Goal: Navigation & Orientation: Find specific page/section

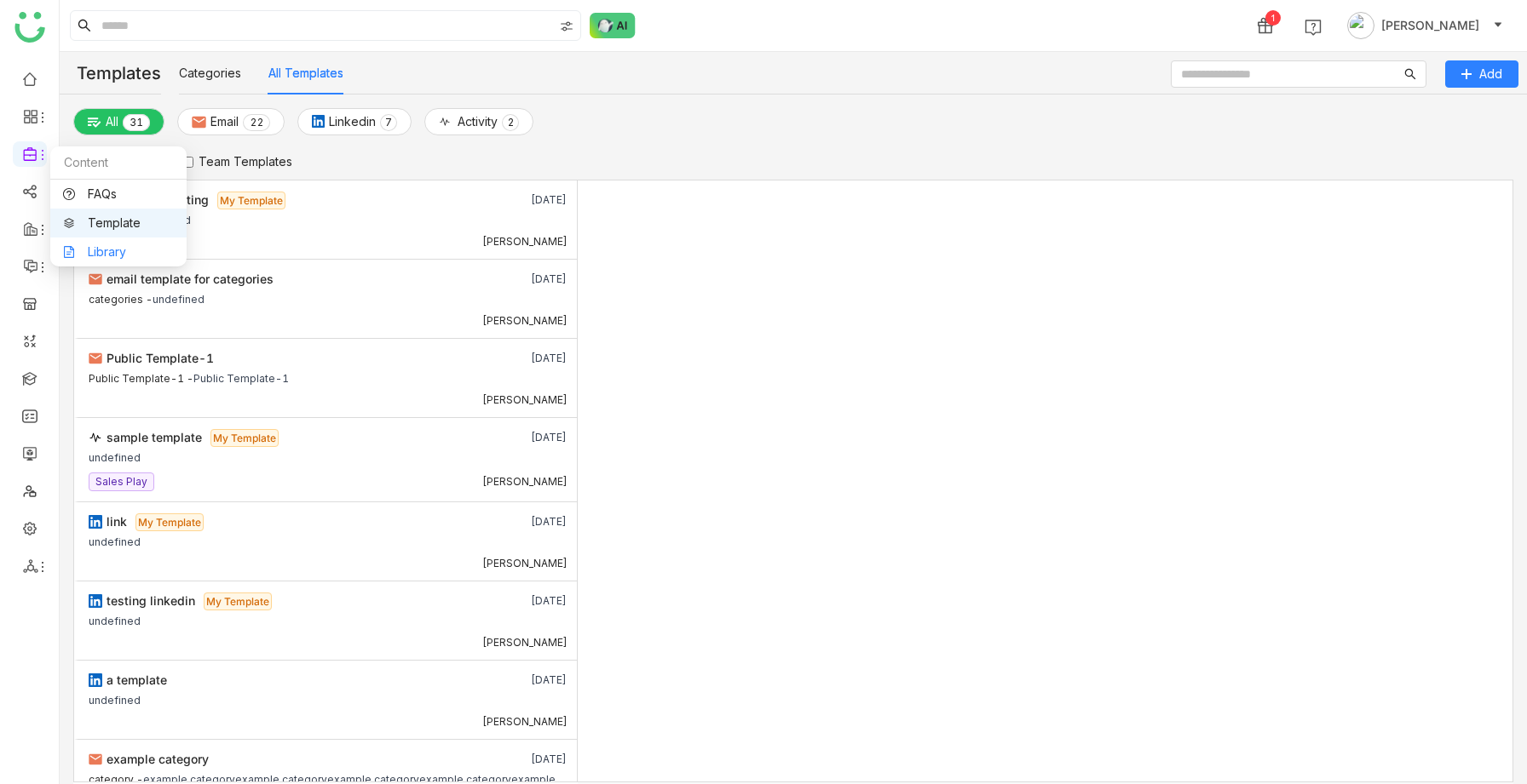
click at [130, 246] on link "Library" at bounding box center [117, 252] width 110 height 12
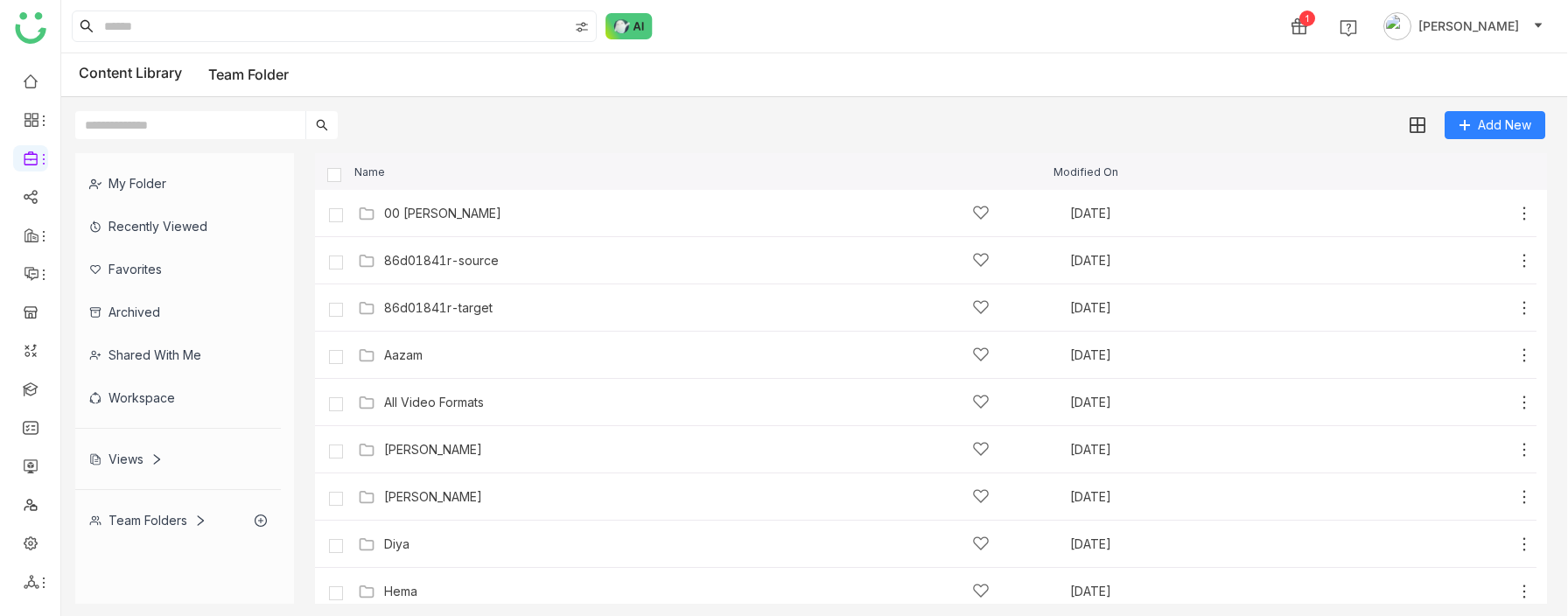
click at [136, 457] on div "Views" at bounding box center [126, 458] width 73 height 15
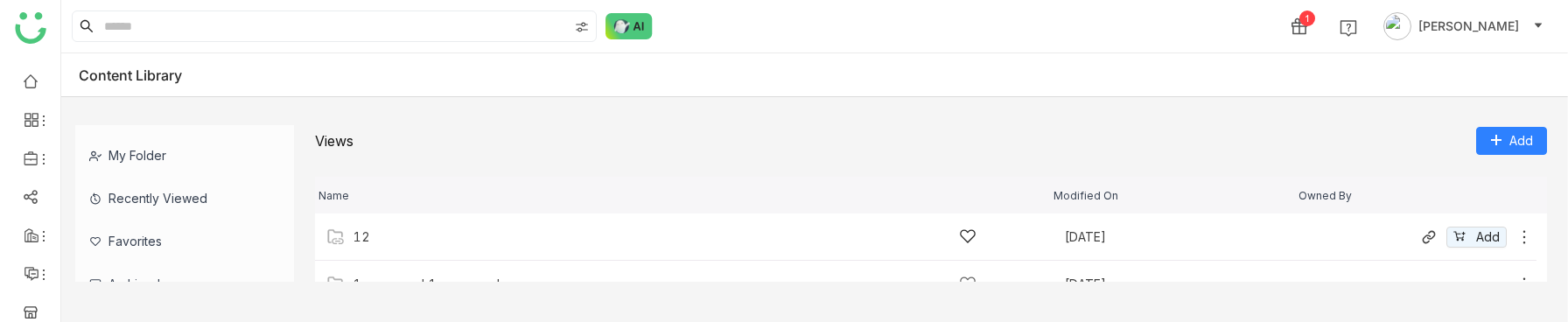
click at [402, 248] on div "12 Aug 13, 2025 Add" at bounding box center [926, 236] width 1222 height 47
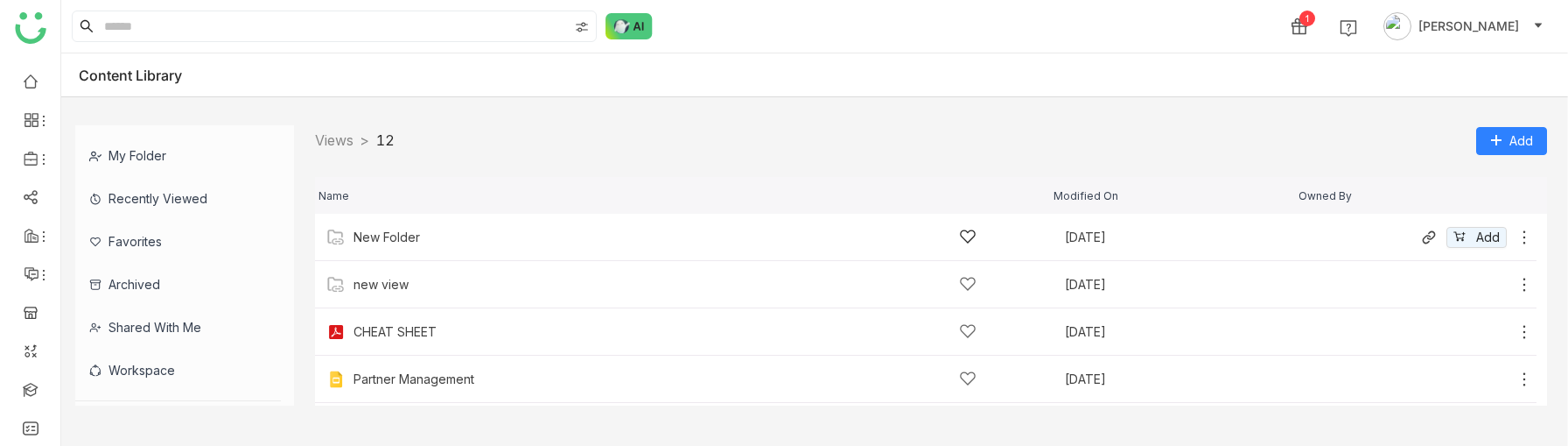
click at [419, 246] on div "New Folder Jun 26, 2025 Add" at bounding box center [926, 237] width 1222 height 47
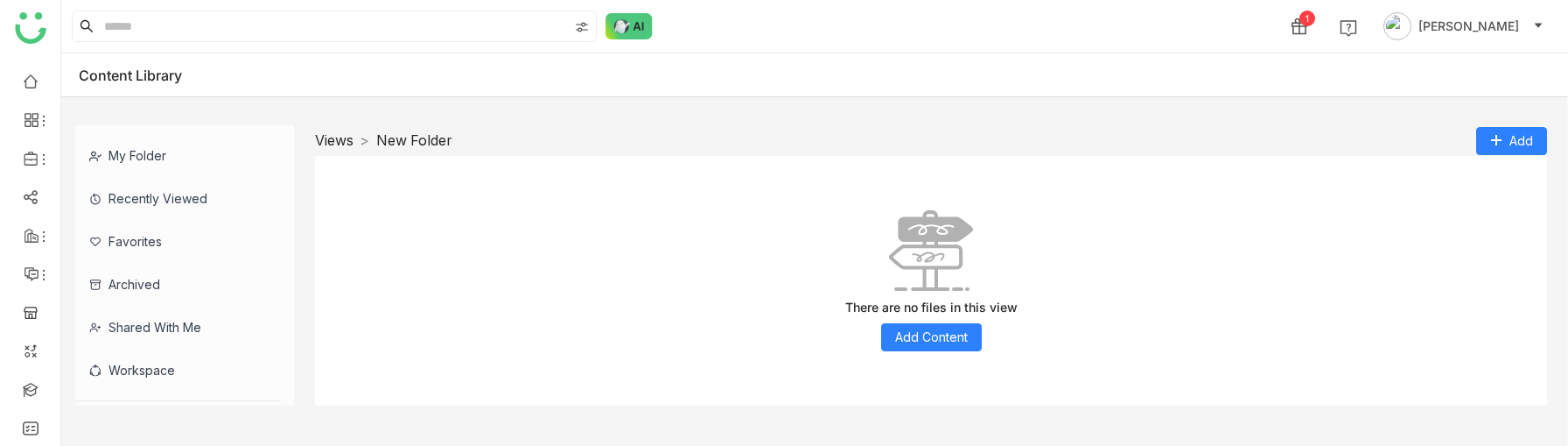
click at [336, 141] on link "Views" at bounding box center [334, 140] width 38 height 18
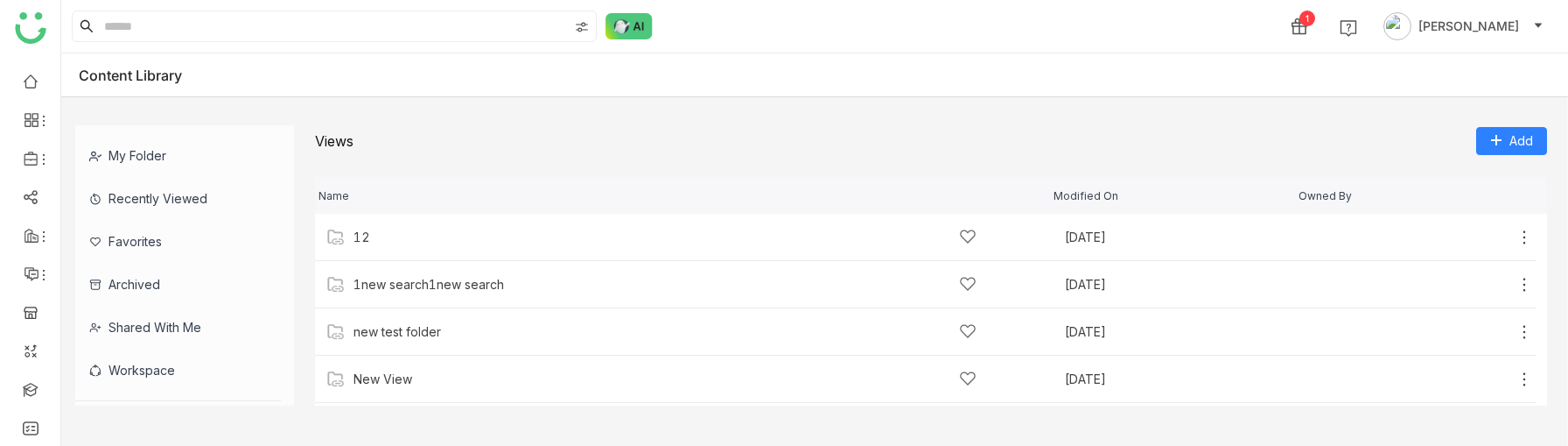
scroll to position [108, 0]
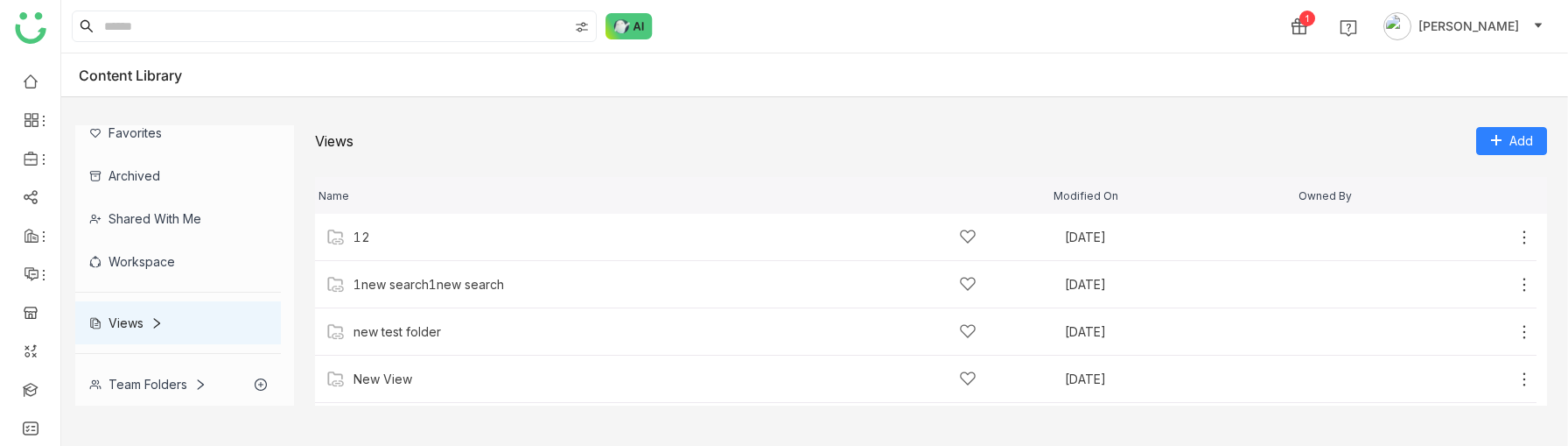
click at [154, 382] on div "Team Folders" at bounding box center [147, 383] width 117 height 15
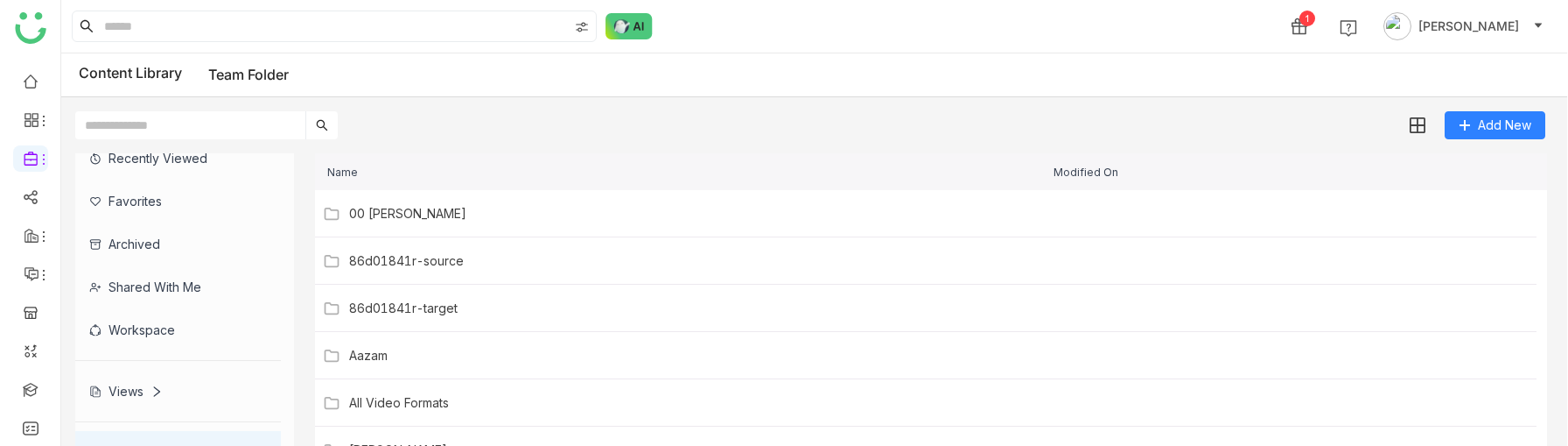
scroll to position [68, 0]
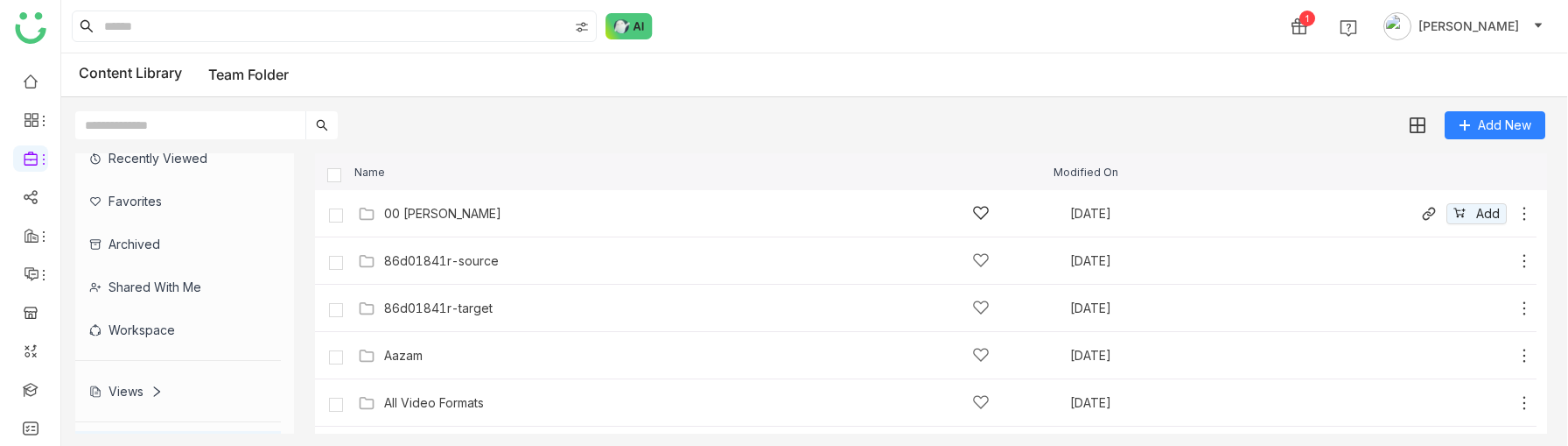
click at [441, 222] on div "00 Arif Folder" at bounding box center [687, 213] width 605 height 19
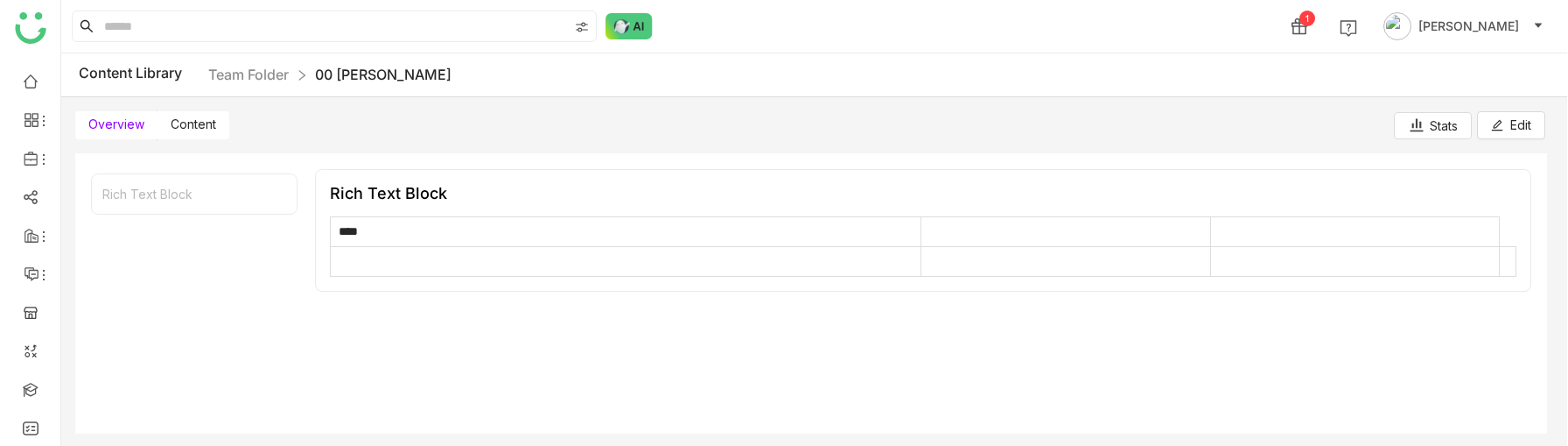
click at [196, 123] on span "Content" at bounding box center [193, 123] width 46 height 15
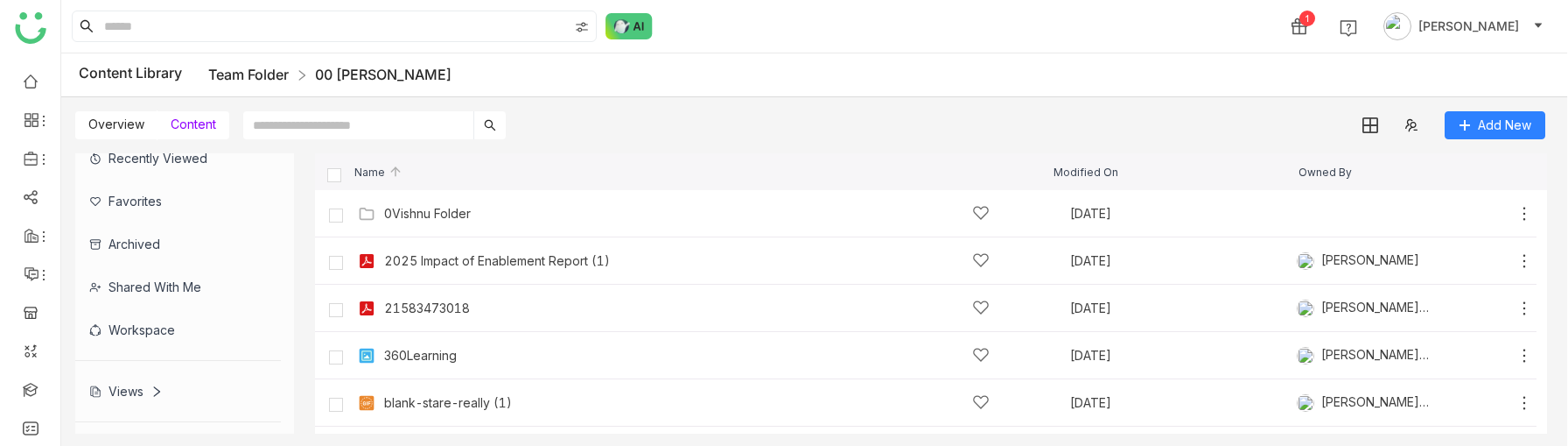
click at [225, 76] on link "Team Folder" at bounding box center [248, 74] width 80 height 18
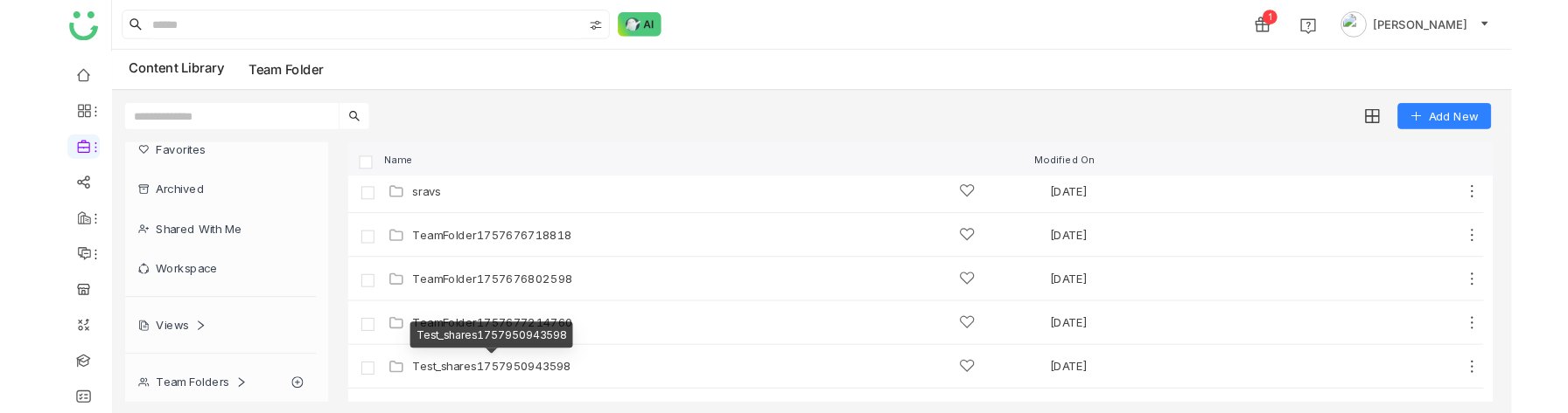
scroll to position [760, 0]
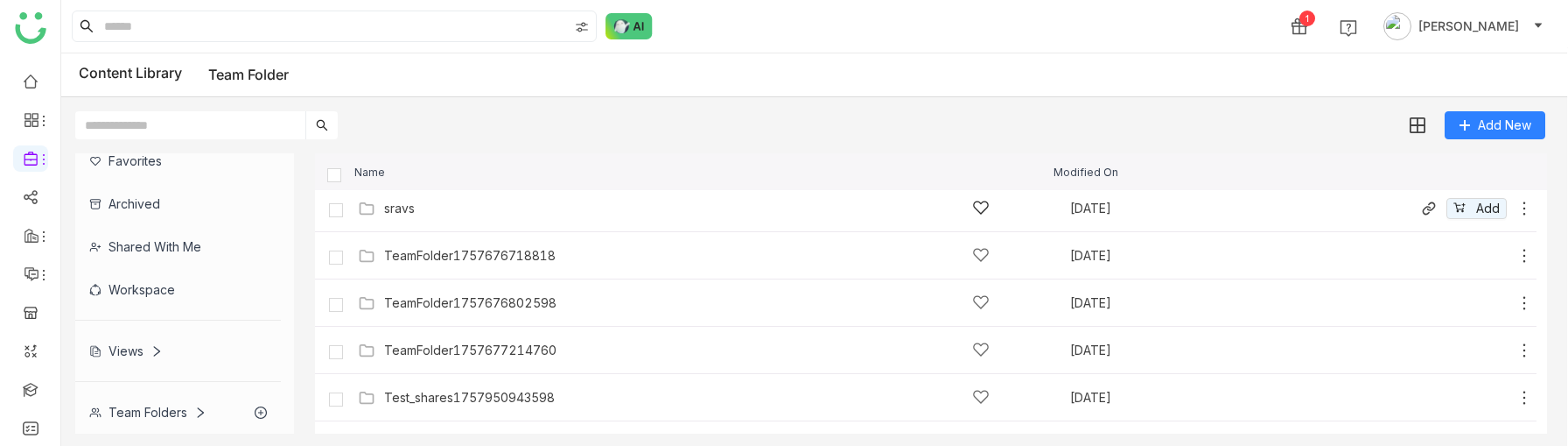
click at [416, 215] on div "sravs" at bounding box center [687, 207] width 605 height 19
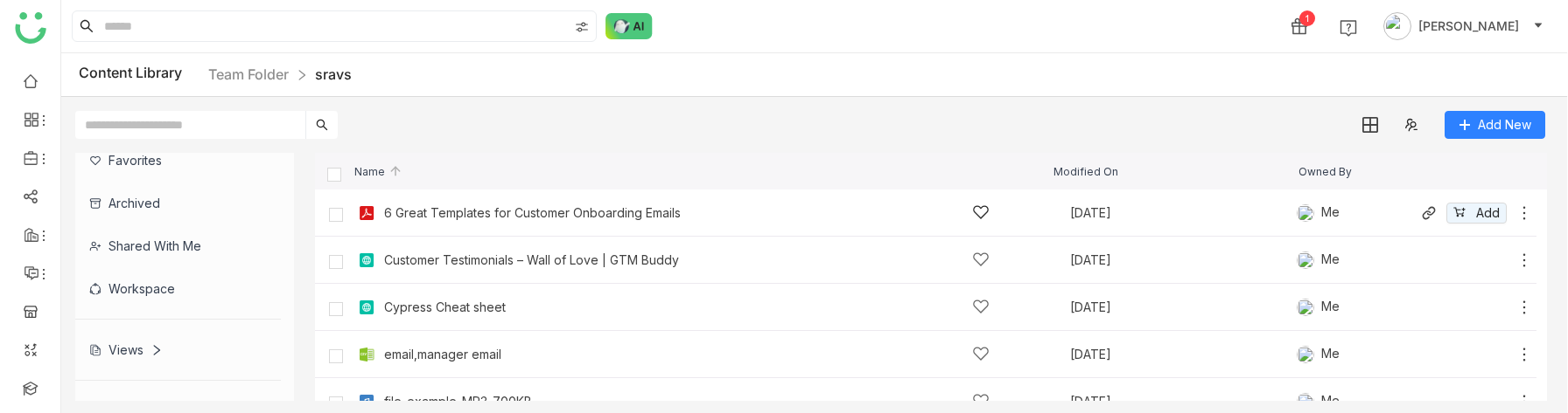
click at [437, 228] on div "6 Great Templates for Customer Onboarding Emails Aug 22, 2025 Me Add" at bounding box center [926, 213] width 1222 height 47
click at [434, 220] on div "6 Great Templates for Customer Onboarding Emails" at bounding box center [687, 212] width 605 height 19
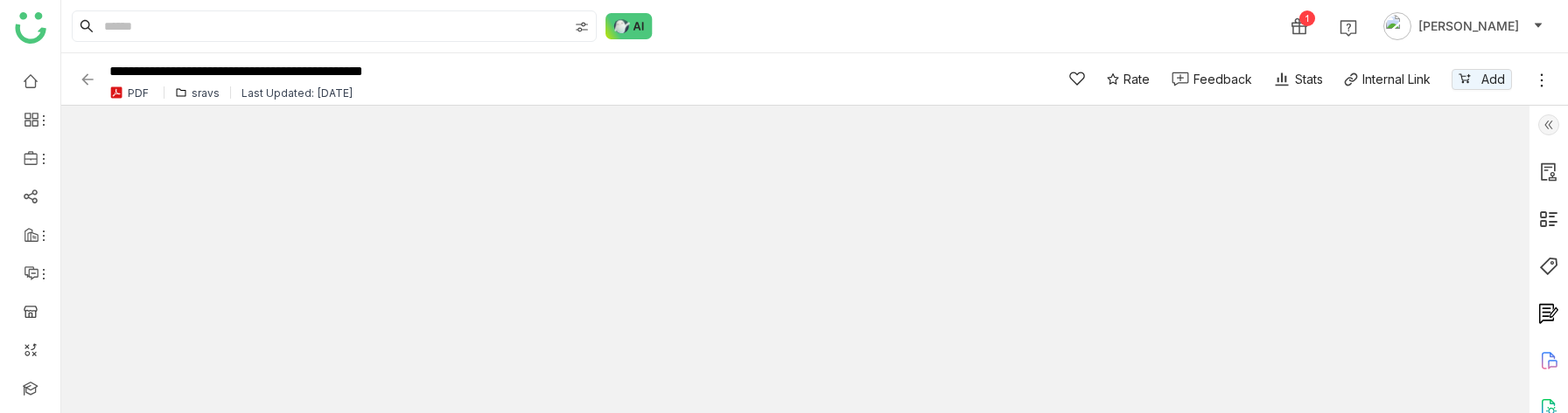
click at [91, 74] on img at bounding box center [88, 79] width 18 height 18
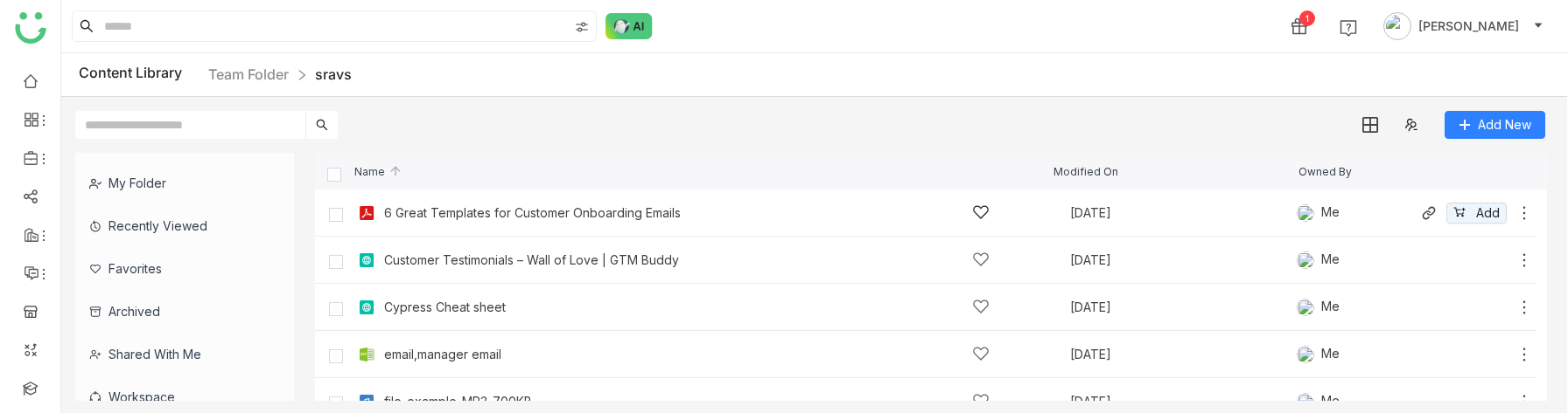
click at [457, 208] on div "6 Great Templates for Customer Onboarding Emails" at bounding box center [532, 213] width 296 height 14
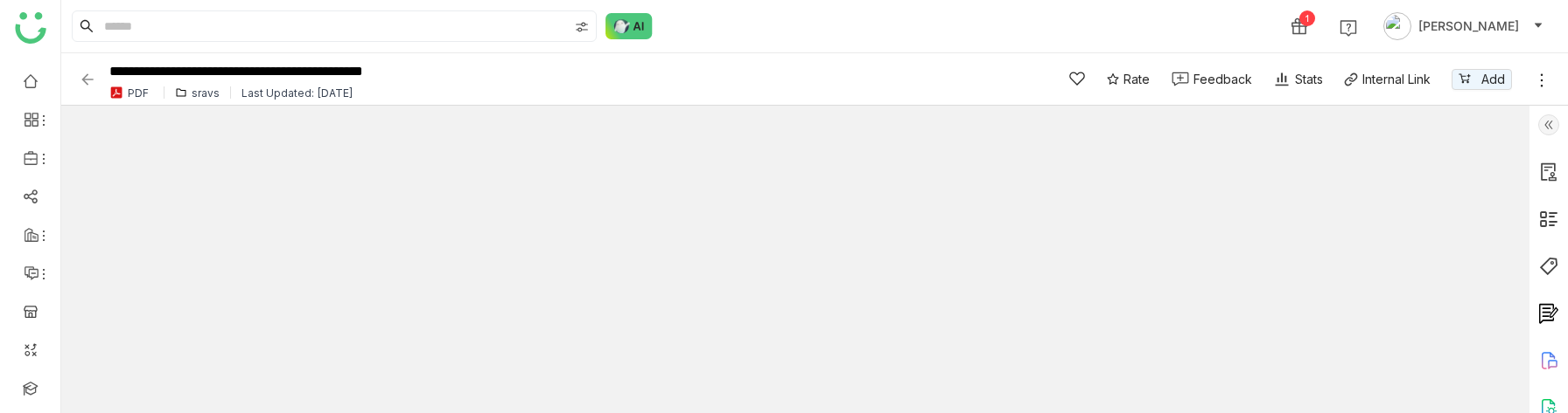
click at [90, 78] on img at bounding box center [88, 79] width 18 height 18
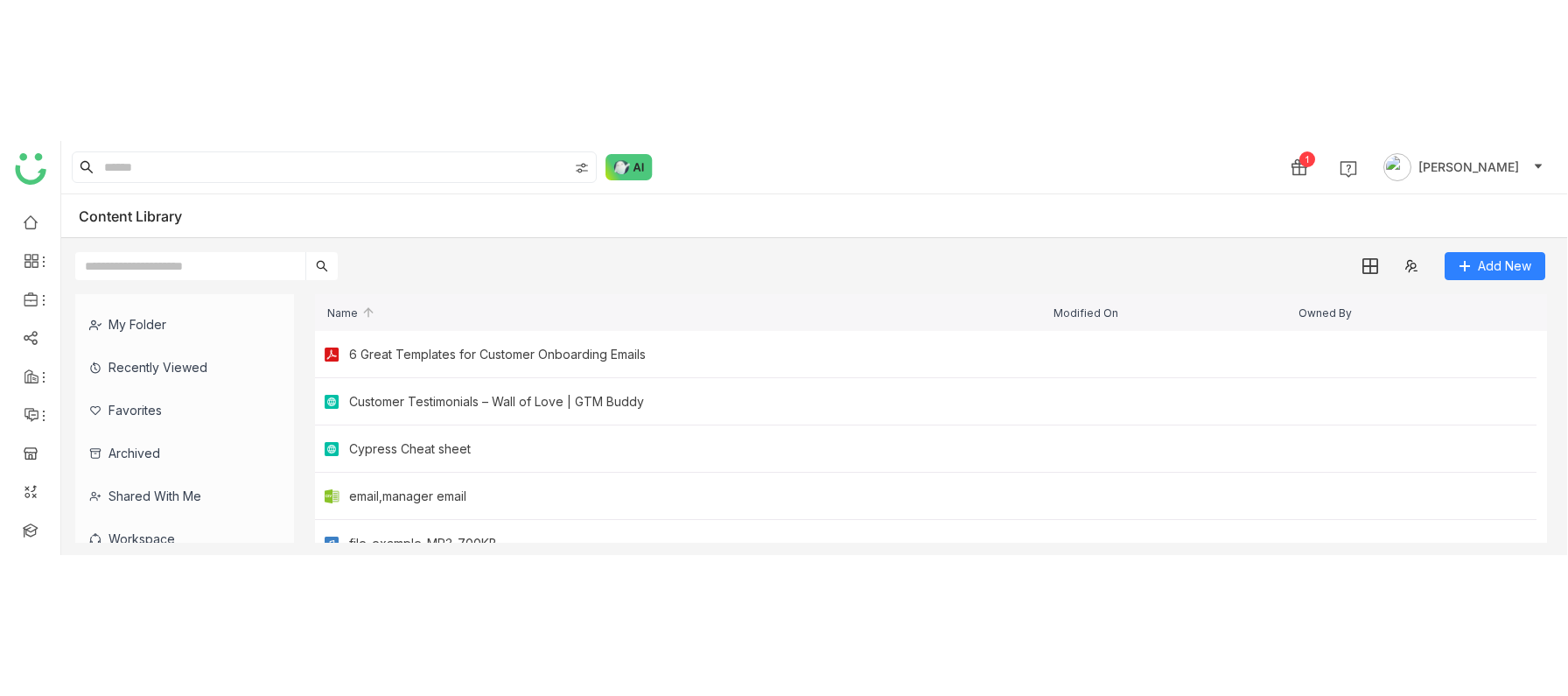
scroll to position [140, 0]
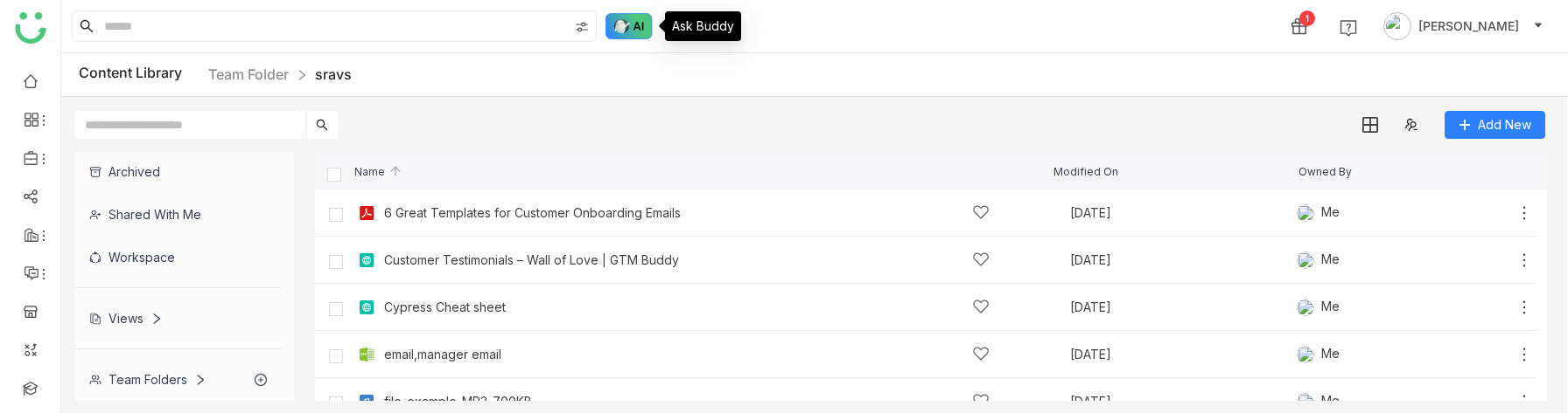
click at [620, 16] on img at bounding box center [629, 26] width 47 height 26
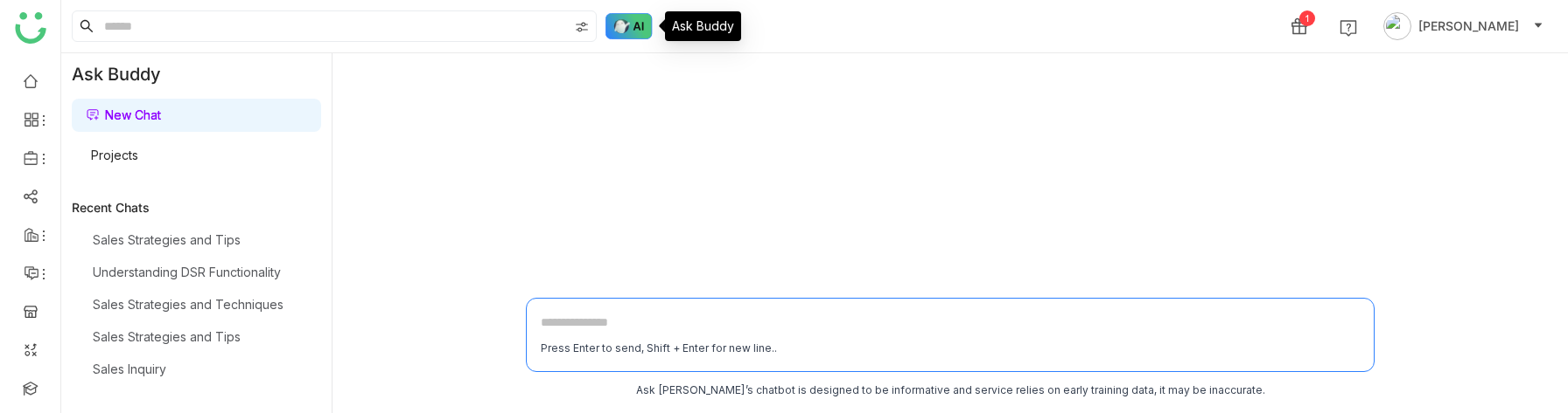
click at [628, 33] on img at bounding box center [629, 26] width 47 height 26
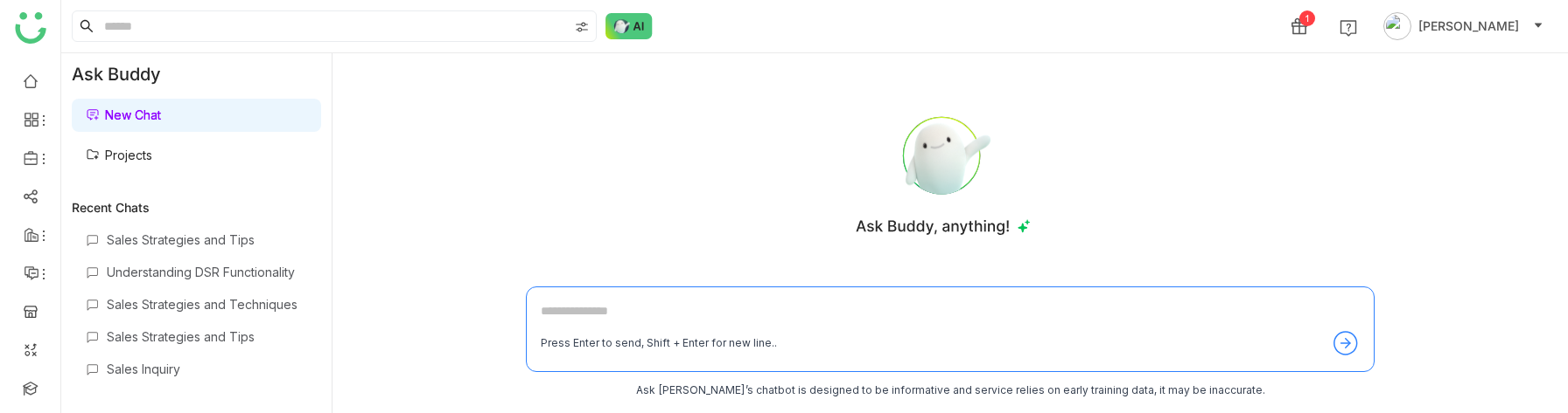
click at [131, 152] on link "Projects" at bounding box center [119, 155] width 66 height 15
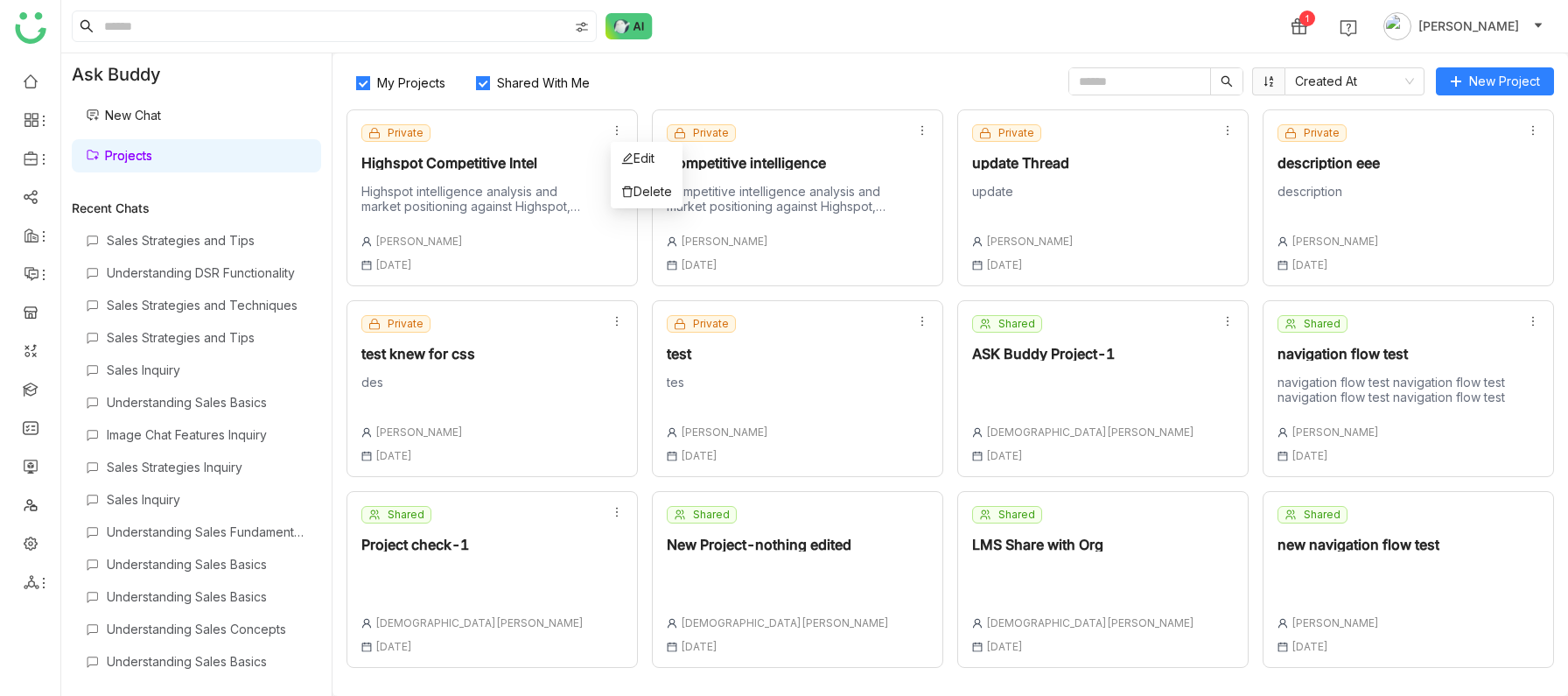
click at [616, 132] on icon at bounding box center [617, 130] width 13 height 13
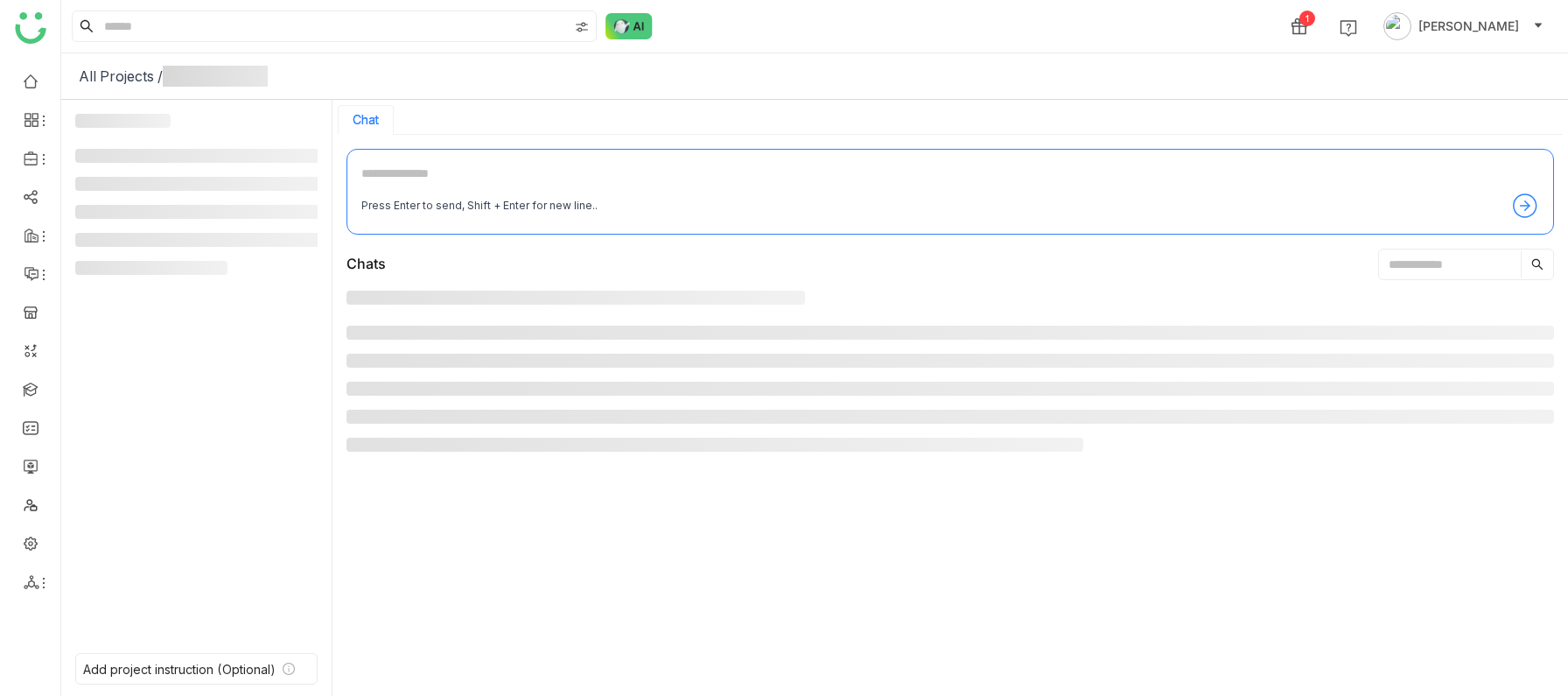
click at [621, 155] on div "Press Enter to send, Shift + Enter for new line.." at bounding box center [950, 192] width 1207 height 86
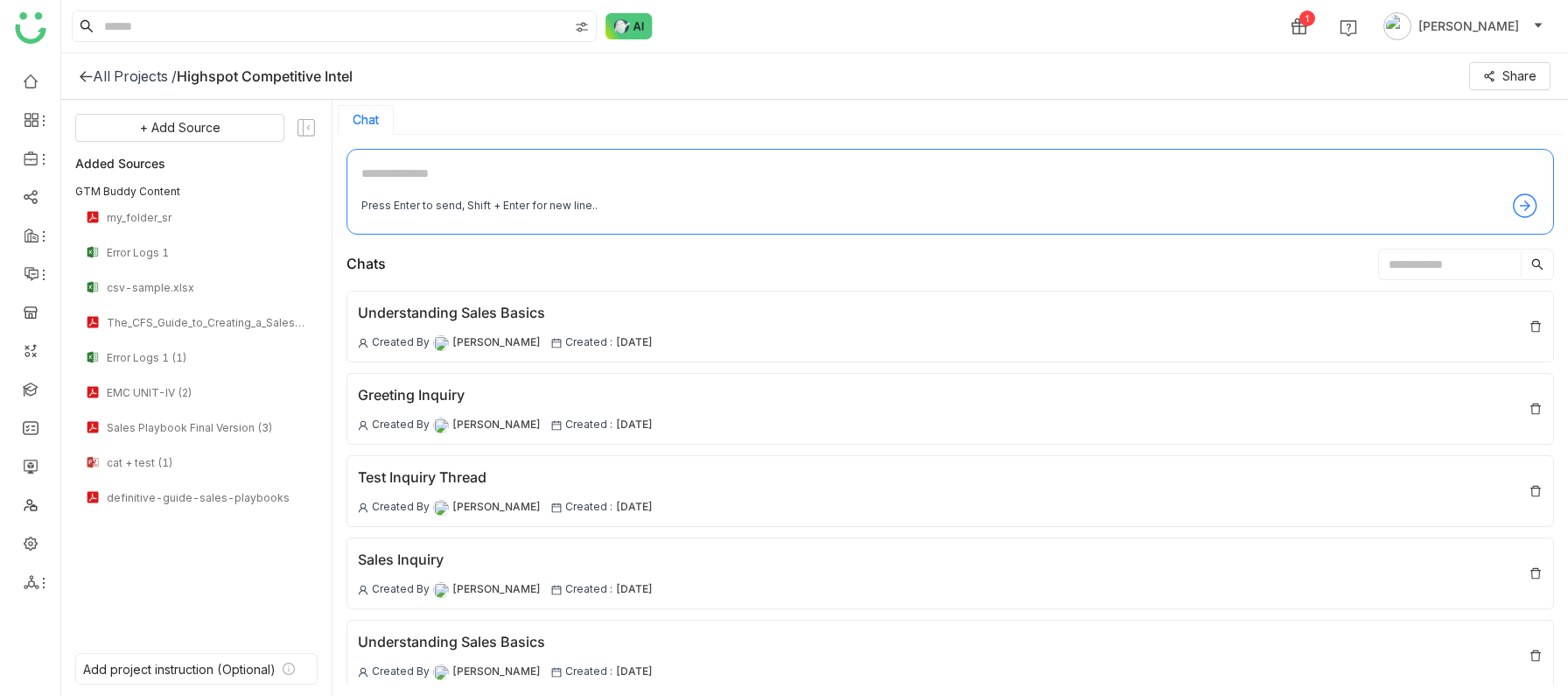
click at [87, 74] on icon at bounding box center [86, 76] width 14 height 14
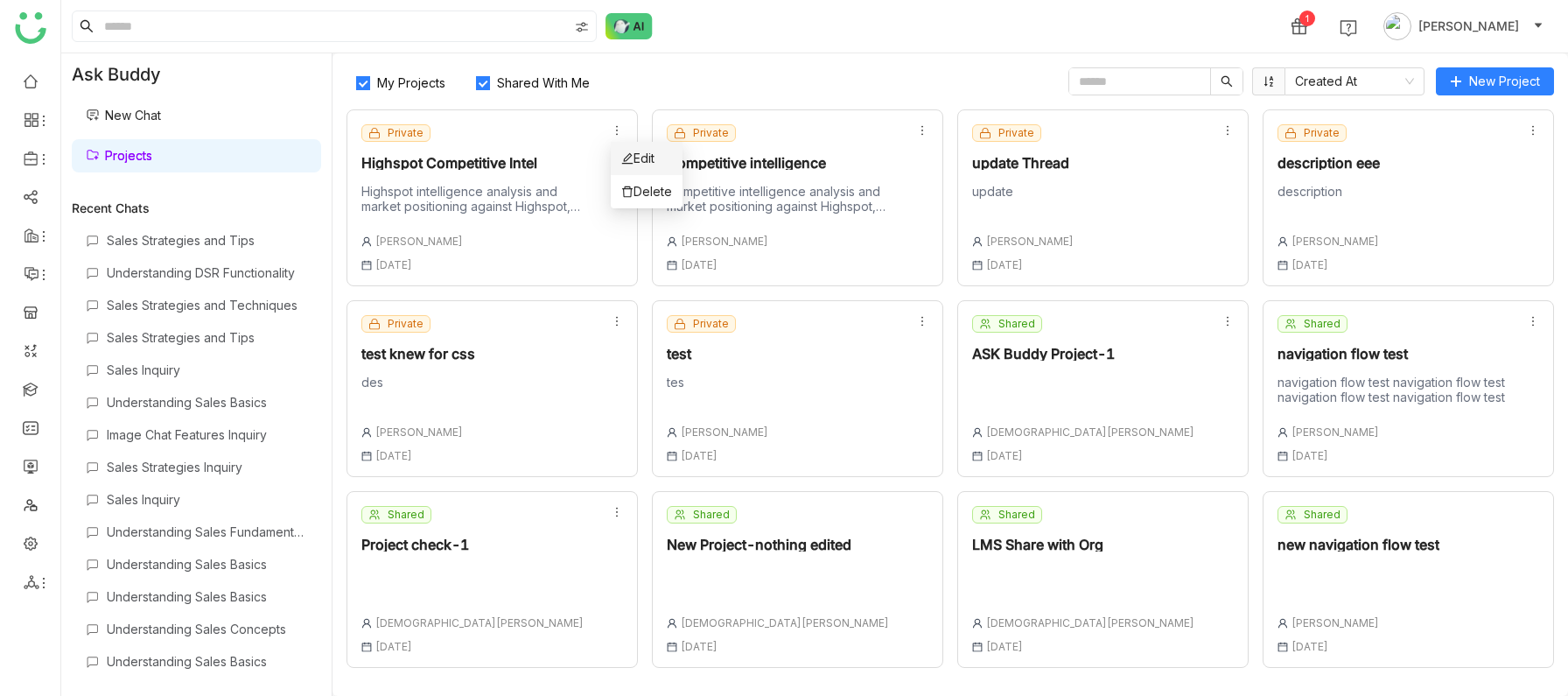
click at [631, 157] on icon at bounding box center [628, 158] width 13 height 13
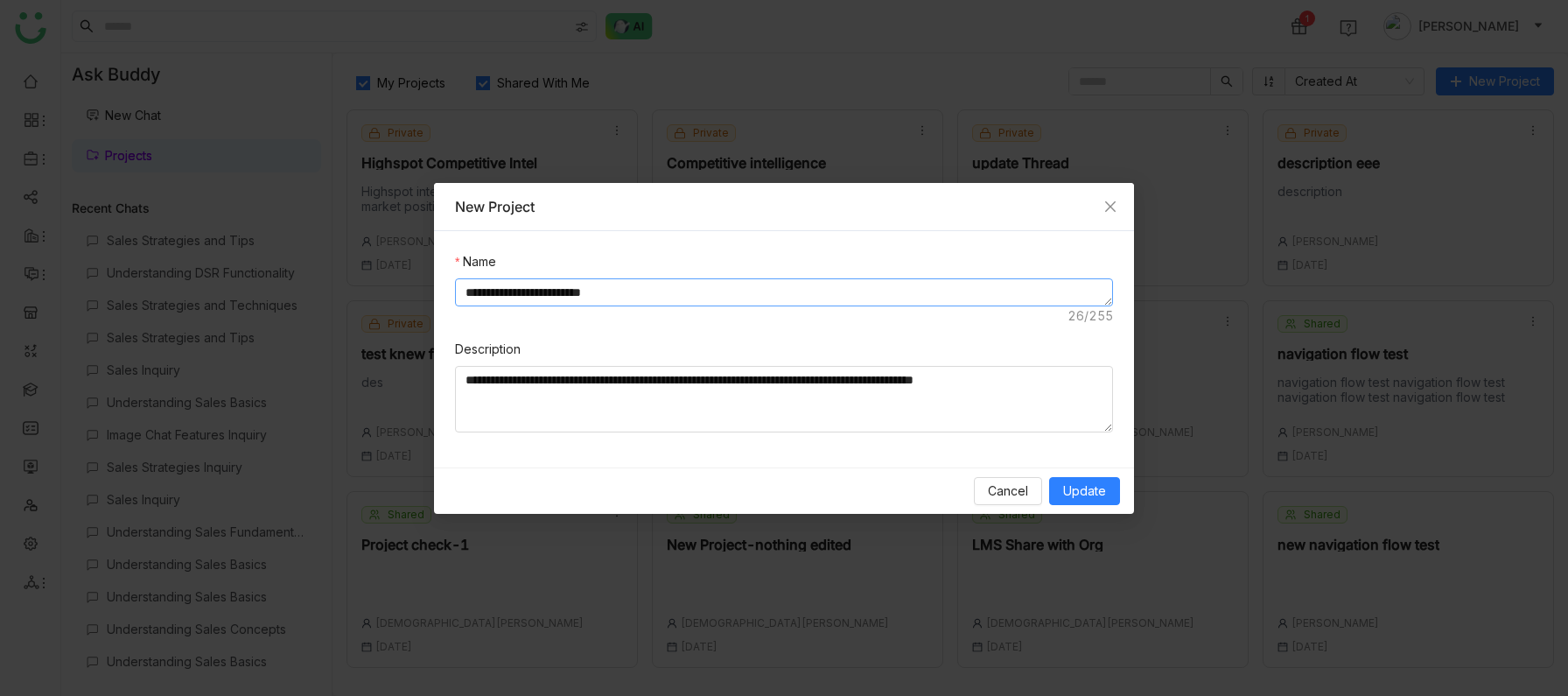
drag, startPoint x: 627, startPoint y: 295, endPoint x: 453, endPoint y: 281, distance: 174.6
click at [453, 281] on div "**********" at bounding box center [784, 349] width 700 height 237
click at [662, 293] on textarea "**********" at bounding box center [783, 292] width 658 height 28
paste textarea "**********"
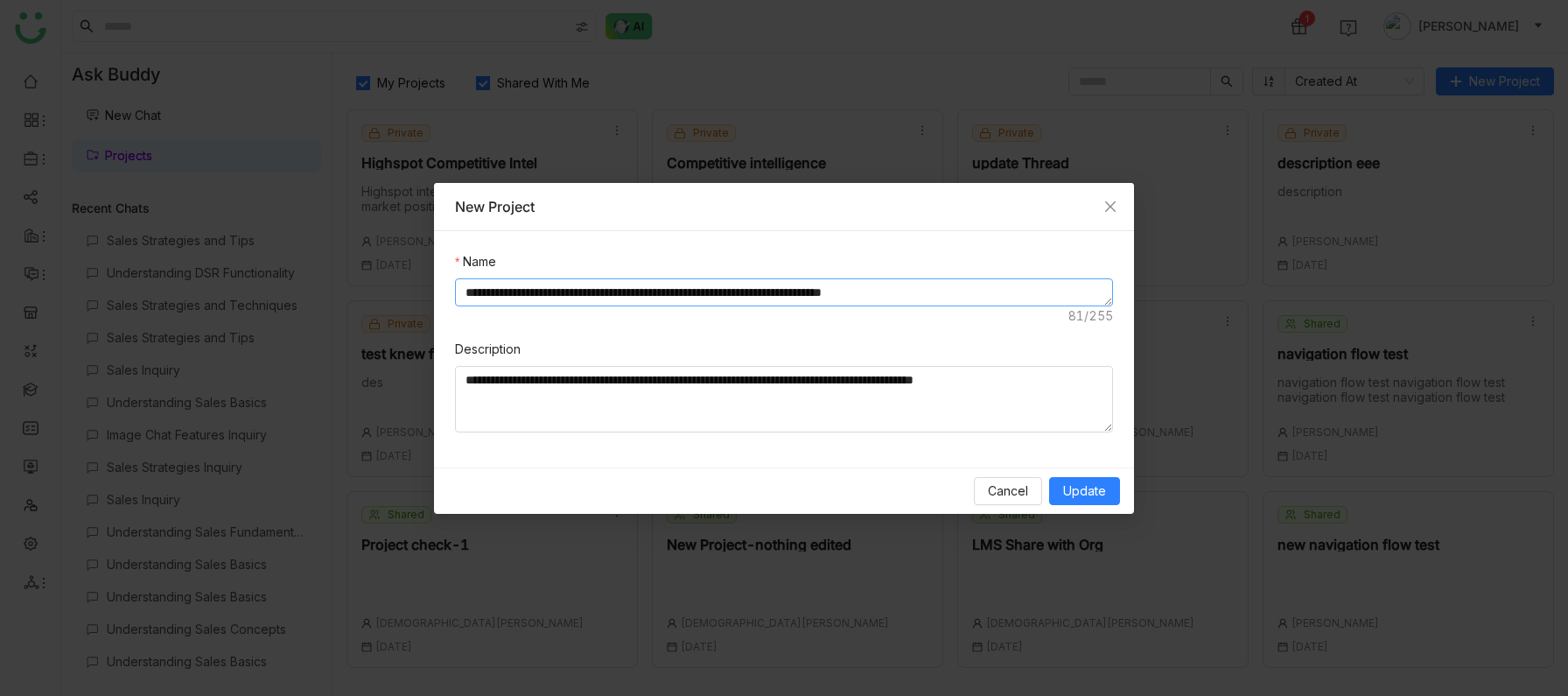
paste textarea "**********"
type textarea "**********"
click at [1077, 489] on span "Update" at bounding box center [1084, 491] width 43 height 20
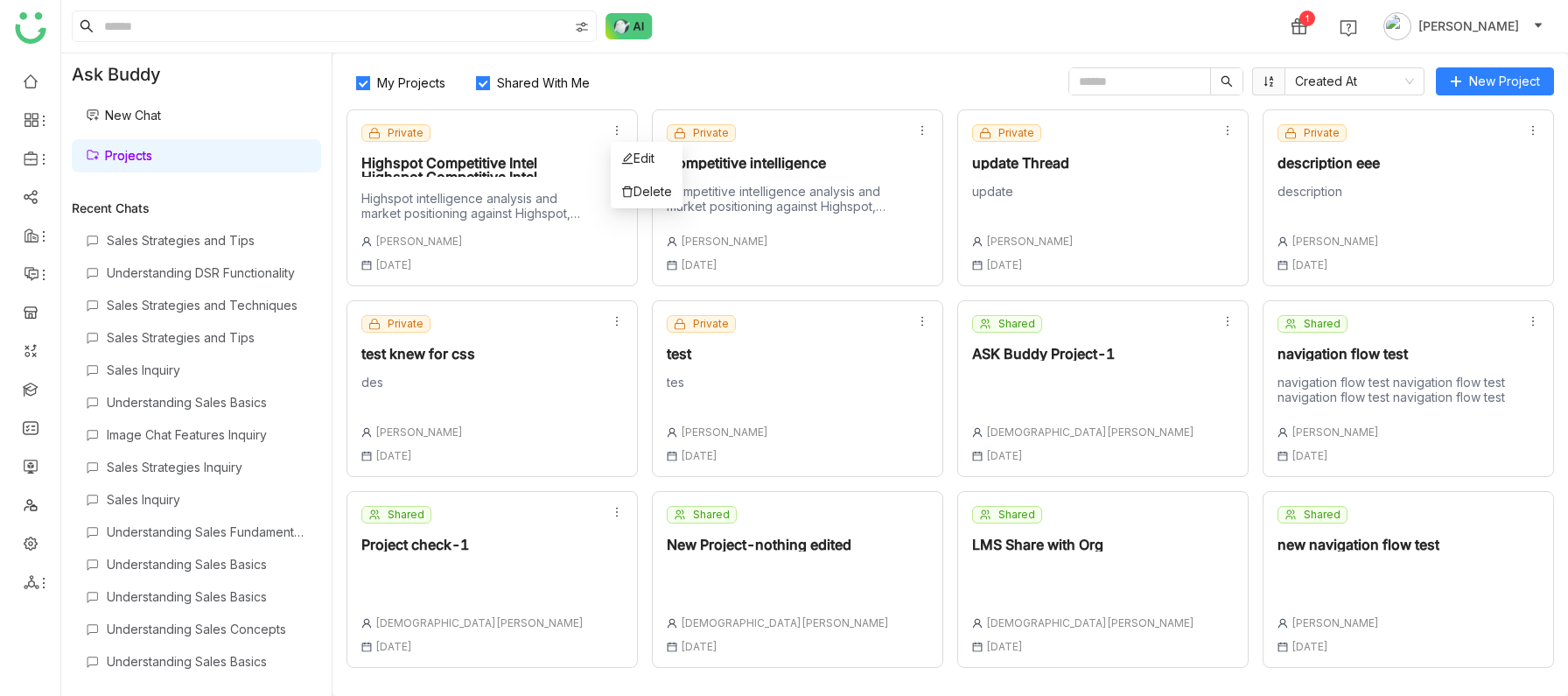
click at [615, 131] on icon at bounding box center [617, 130] width 13 height 13
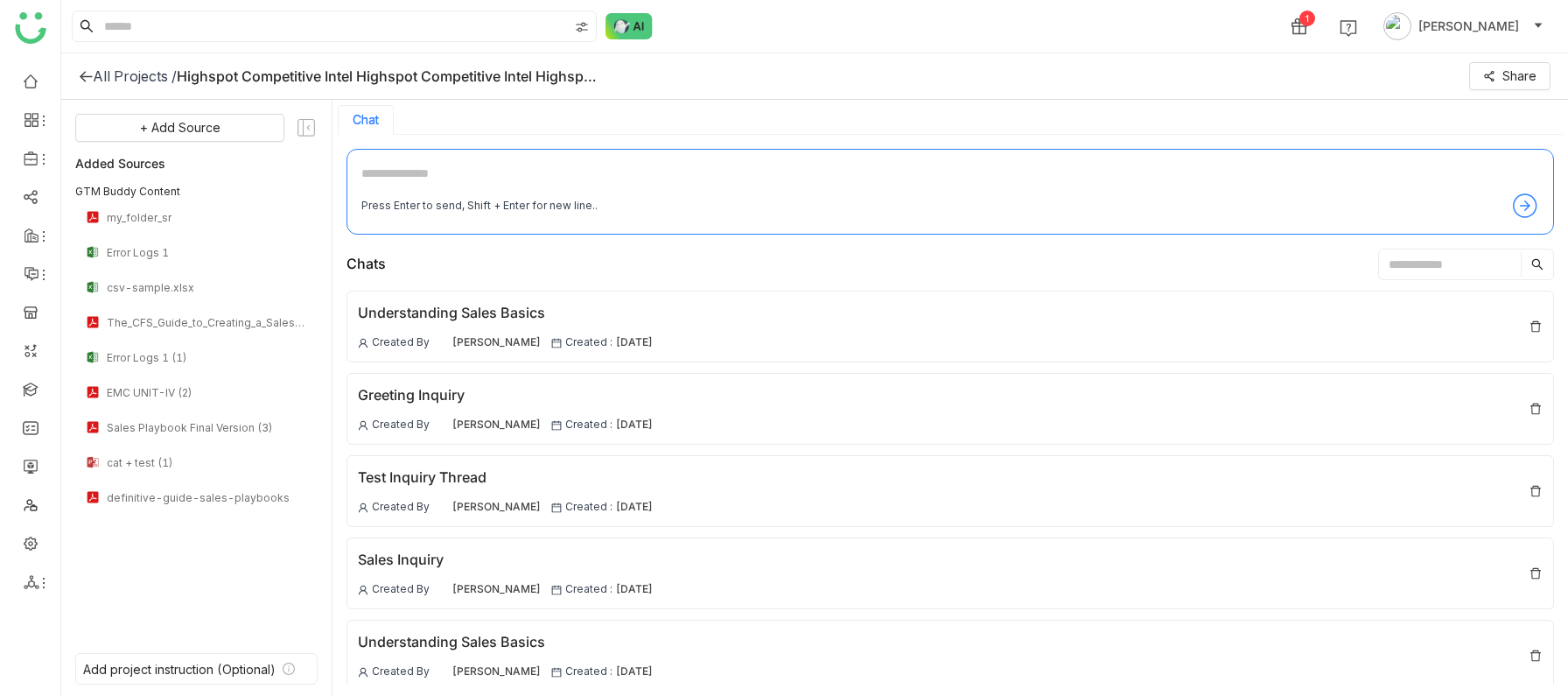
click at [85, 78] on icon at bounding box center [86, 76] width 14 height 14
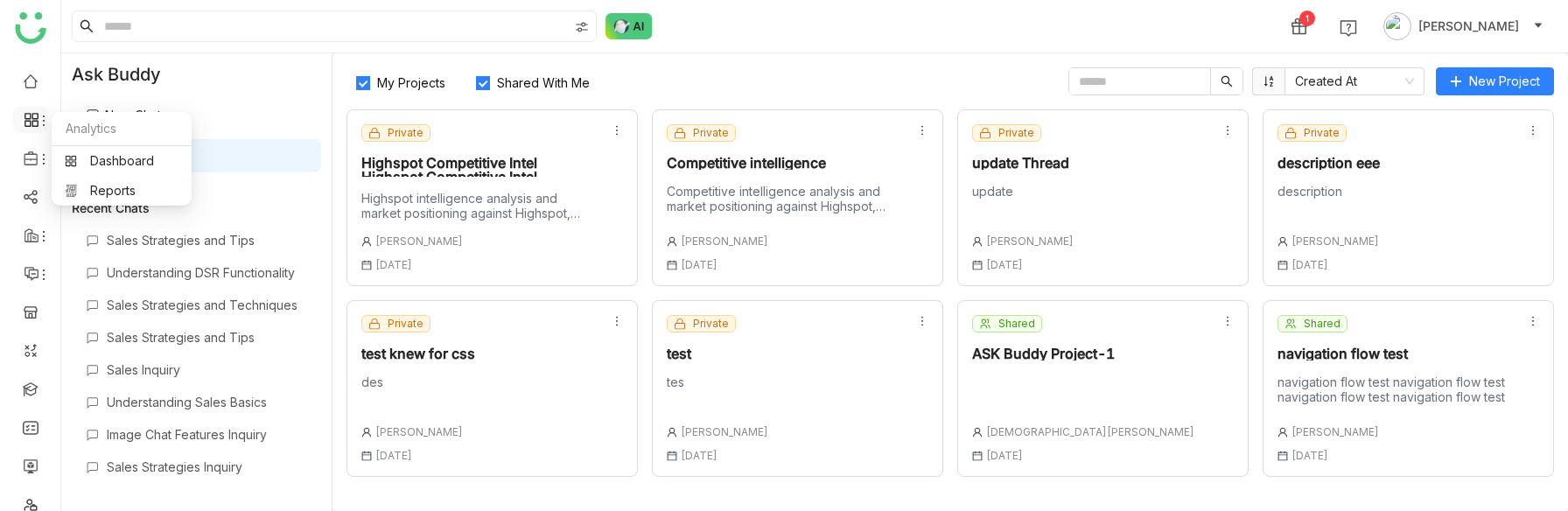
click at [29, 113] on icon at bounding box center [31, 120] width 16 height 16
click at [86, 253] on link "Library" at bounding box center [121, 259] width 113 height 13
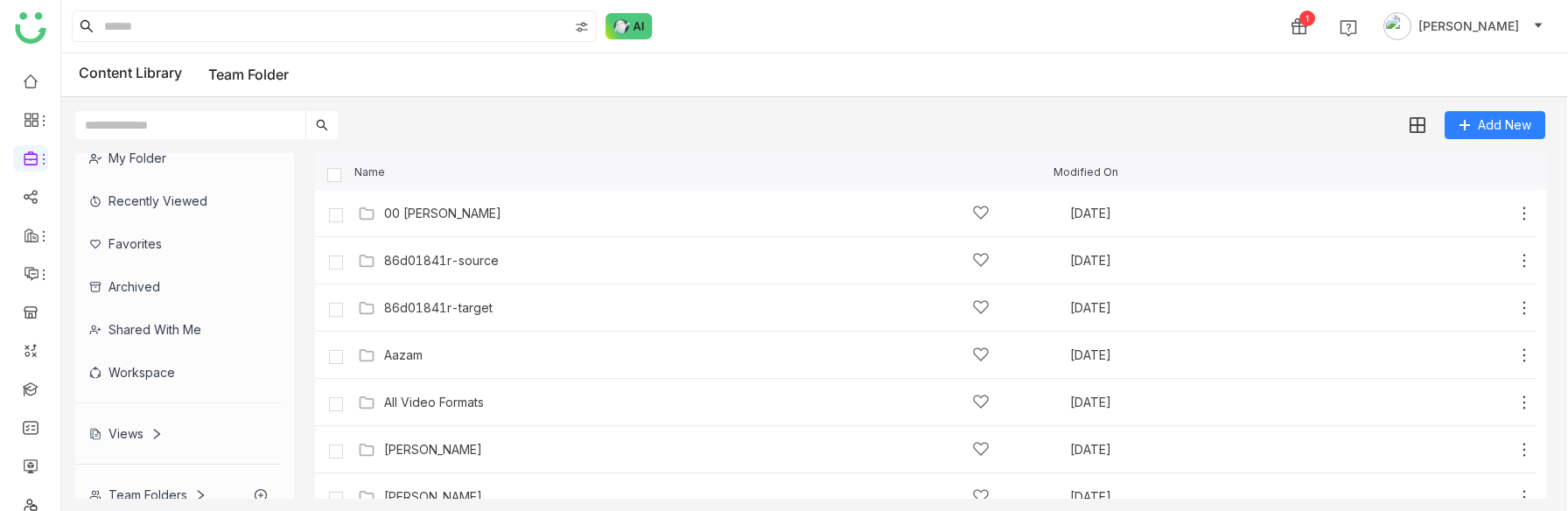
scroll to position [27, 0]
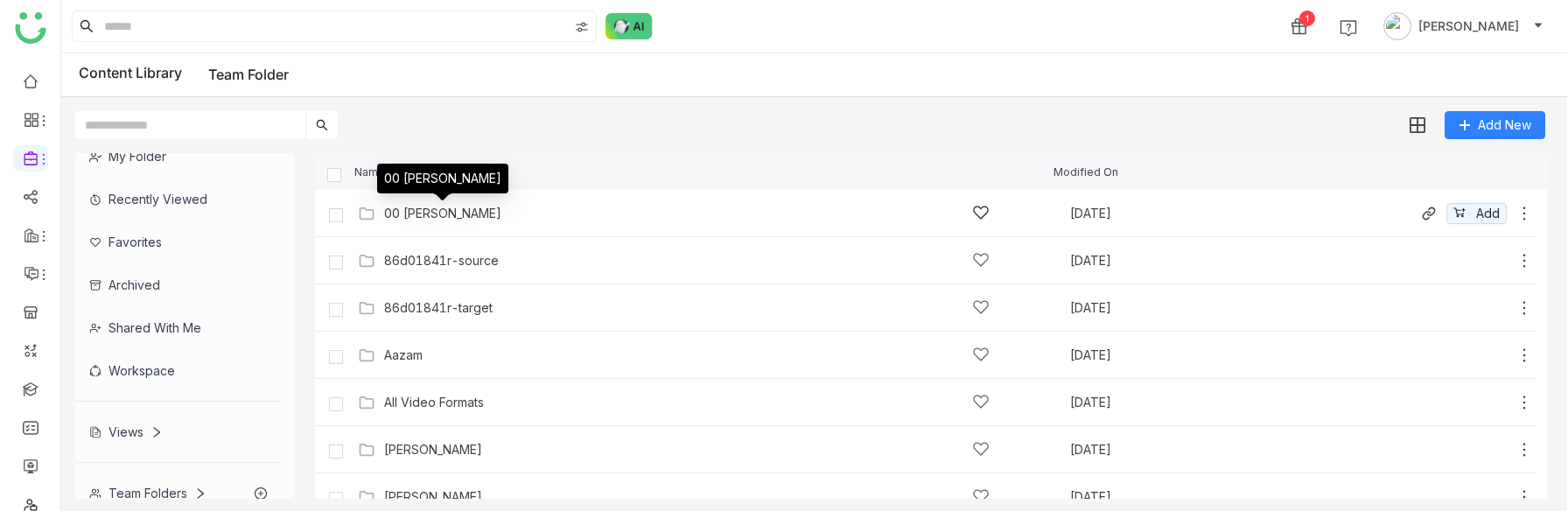
click at [442, 219] on div "00 Arif Folder" at bounding box center [442, 214] width 117 height 14
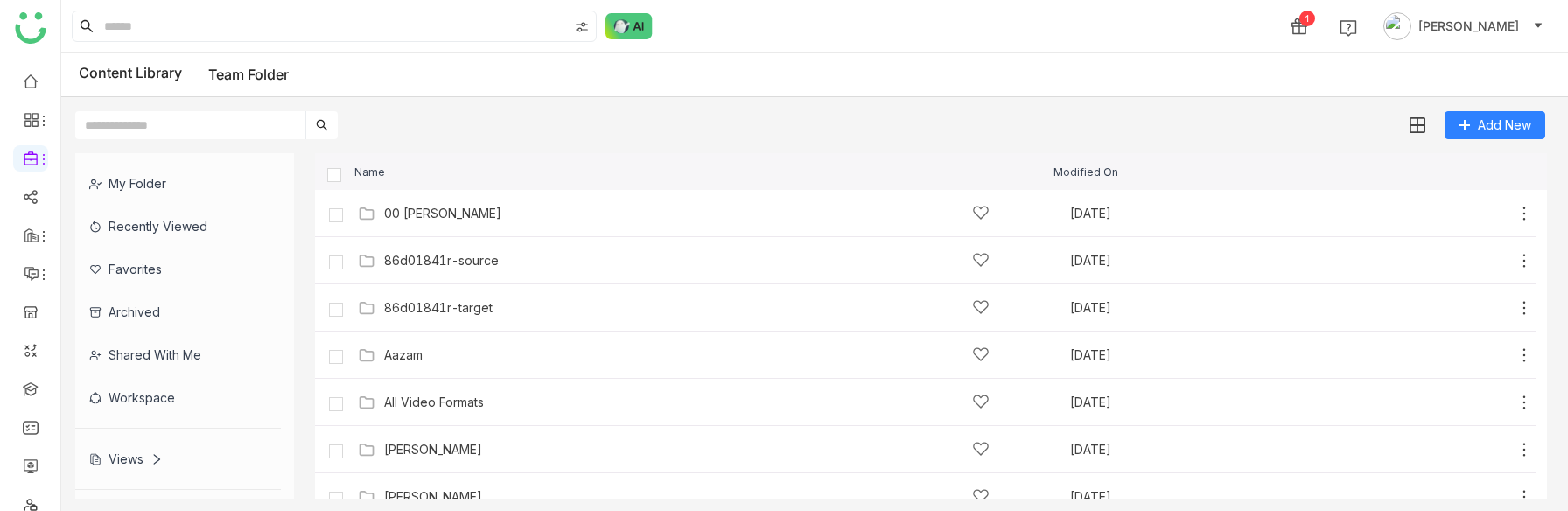
scroll to position [43, 0]
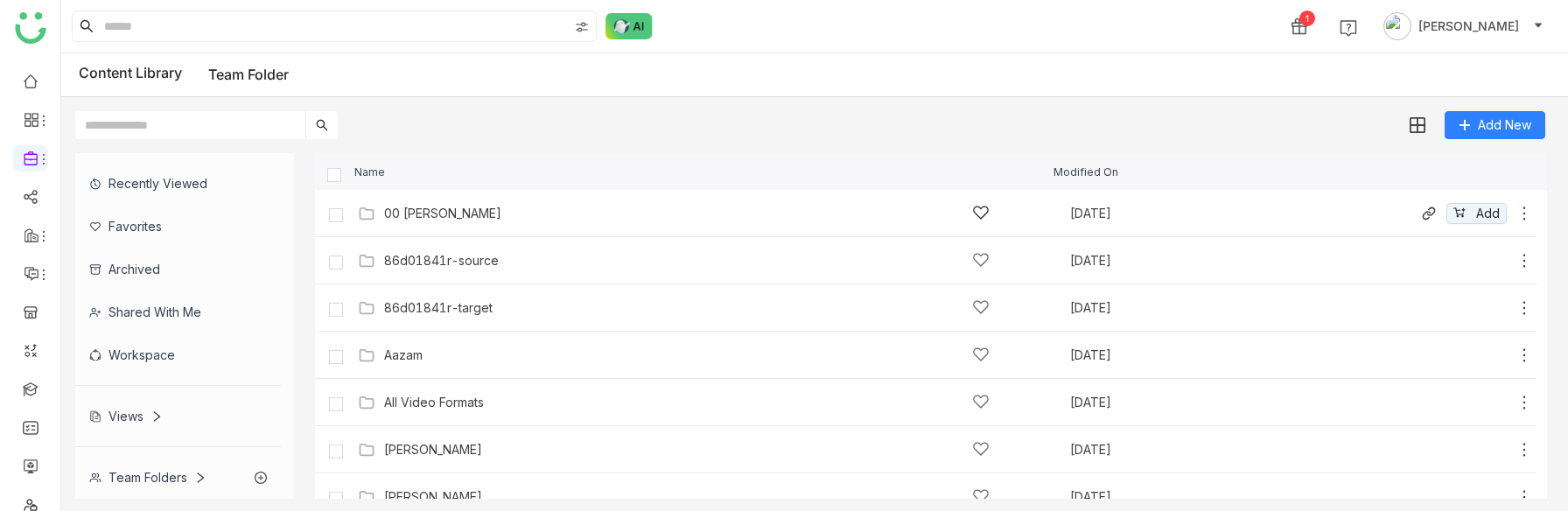
click at [441, 214] on div "00 Arif Folder" at bounding box center [442, 214] width 117 height 14
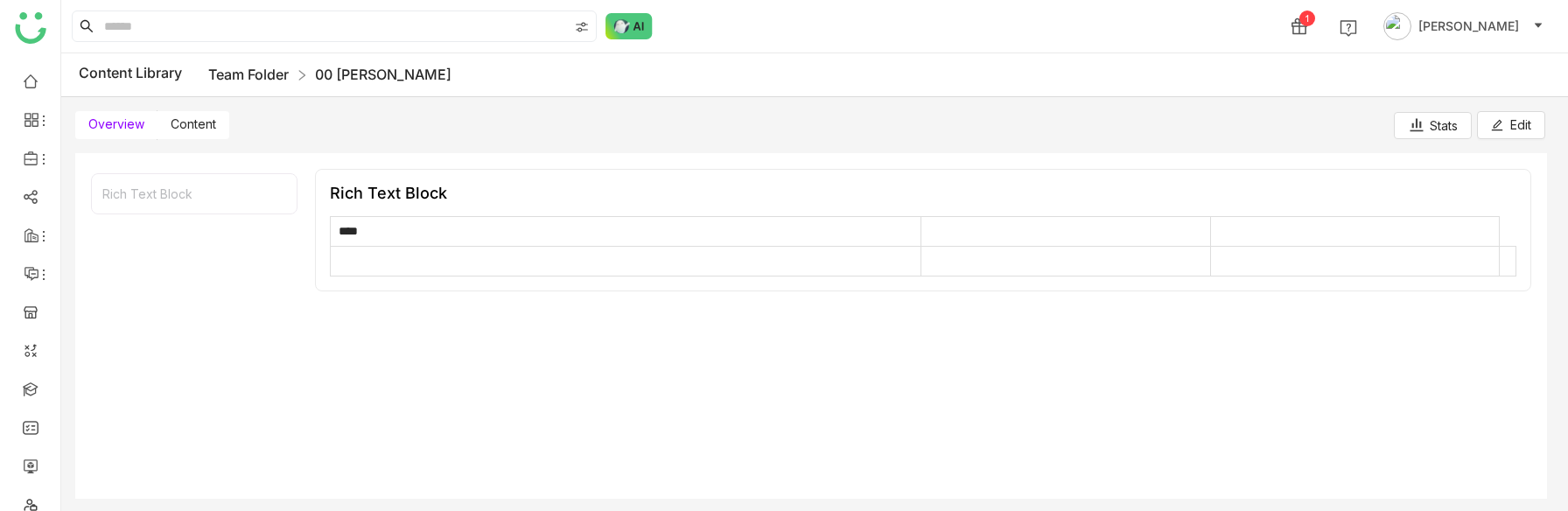
click at [236, 77] on link "Team Folder" at bounding box center [248, 74] width 80 height 18
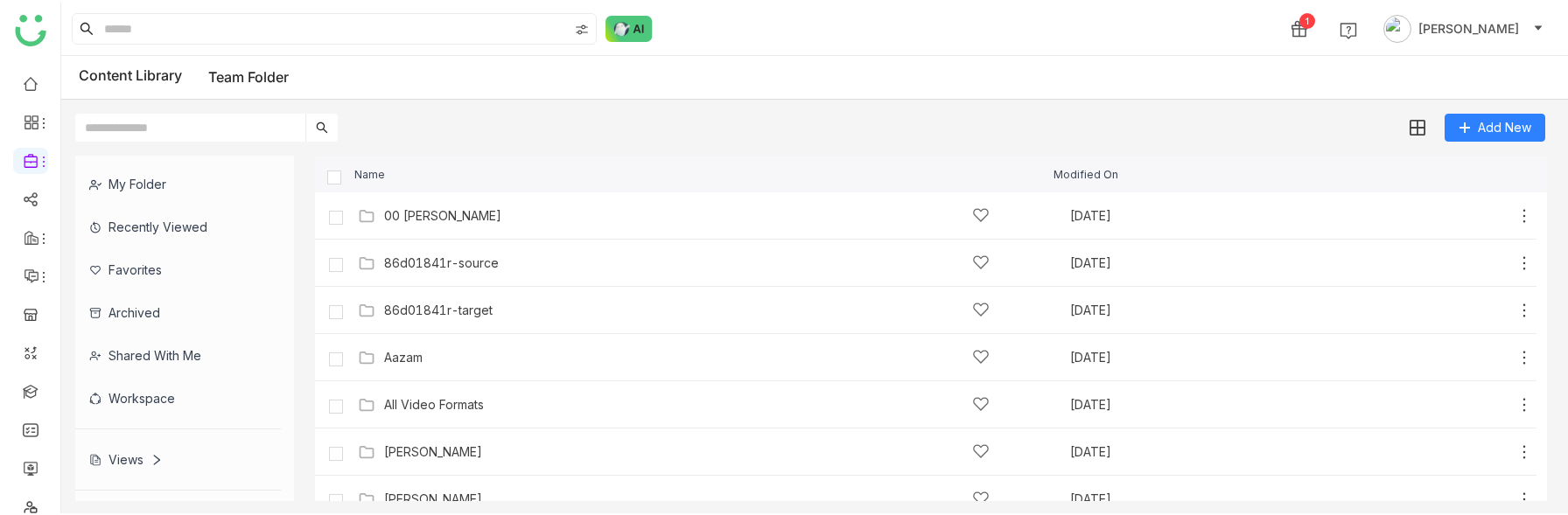
scroll to position [43, 0]
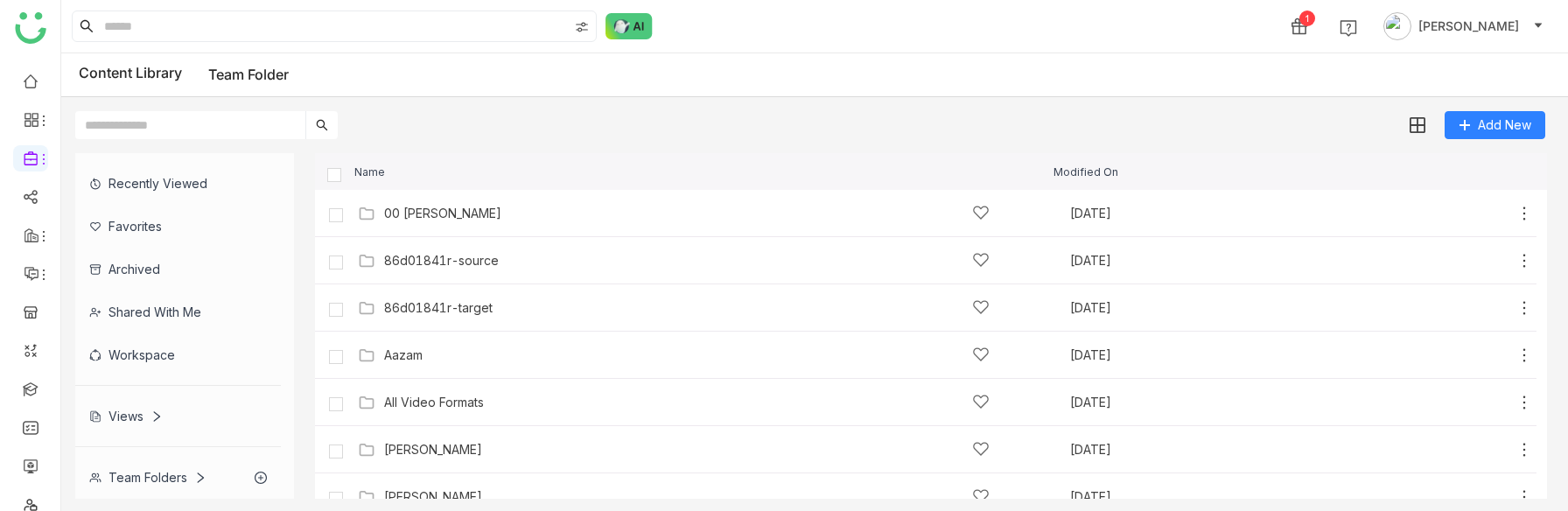
click at [135, 417] on div "Views" at bounding box center [126, 415] width 73 height 15
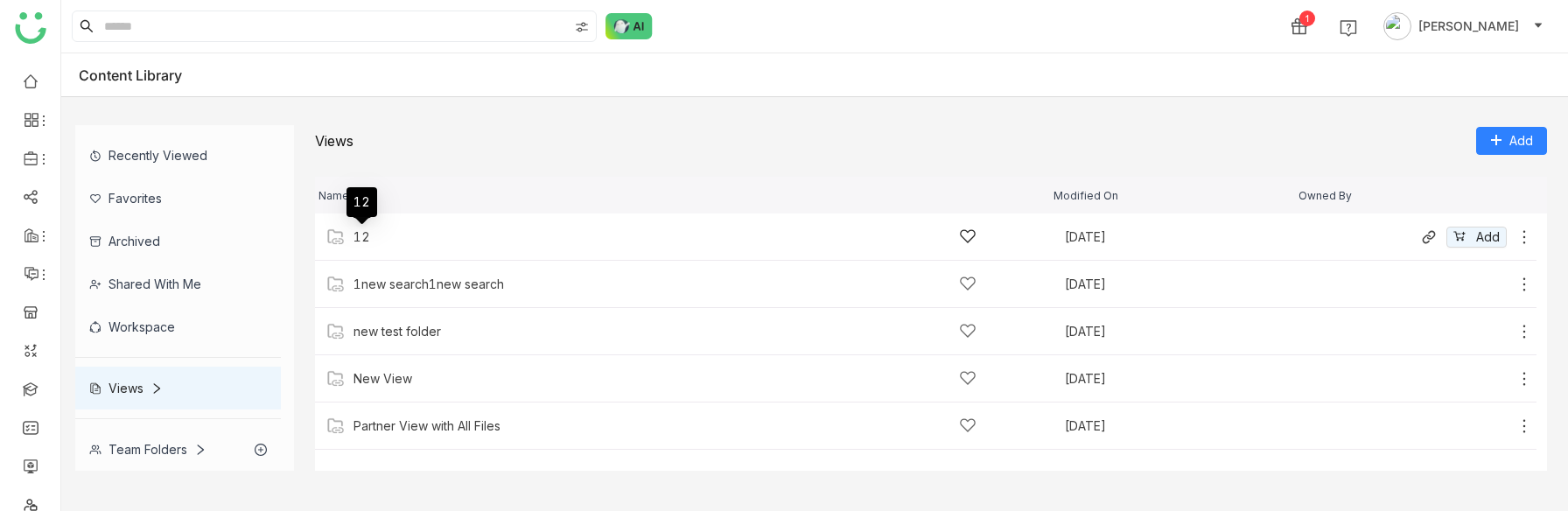
click at [366, 239] on div "12" at bounding box center [362, 238] width 17 height 14
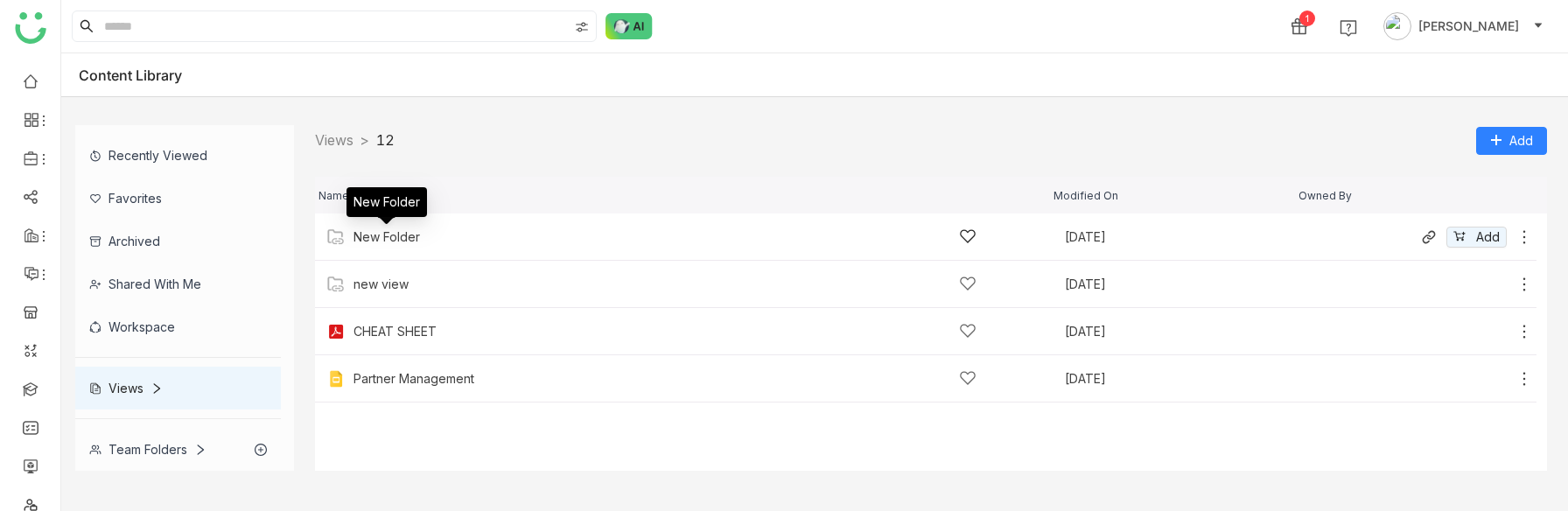
click at [396, 236] on div "New Folder" at bounding box center [387, 238] width 66 height 14
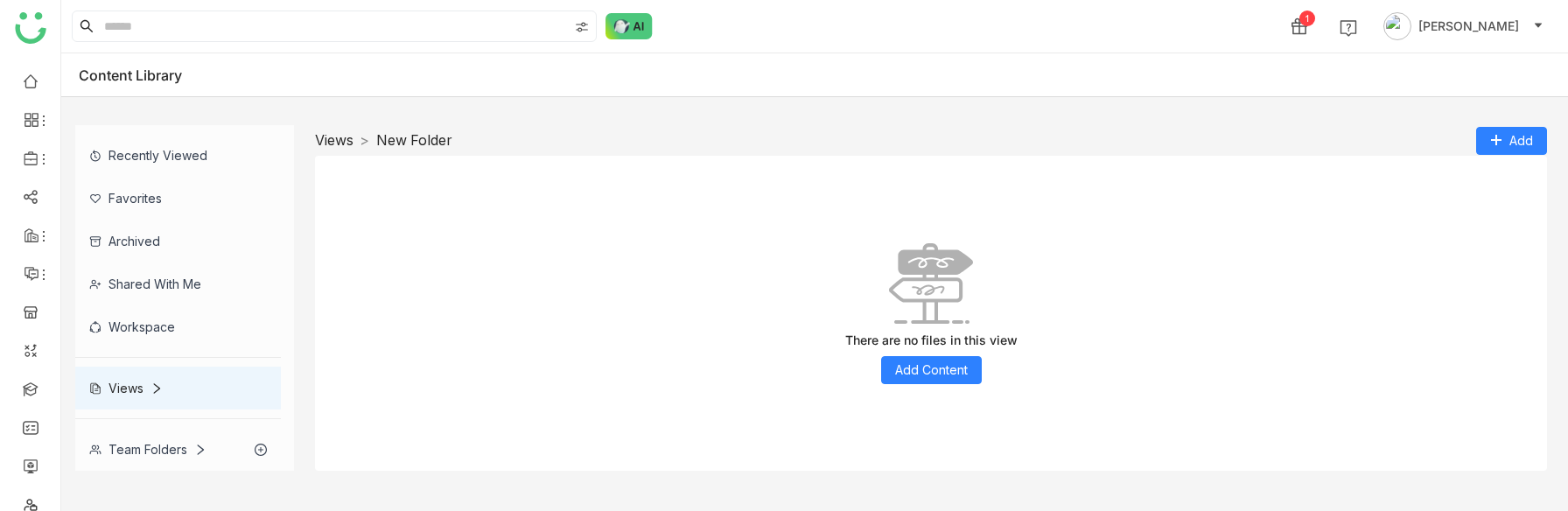
click at [339, 140] on link "Views" at bounding box center [334, 140] width 38 height 18
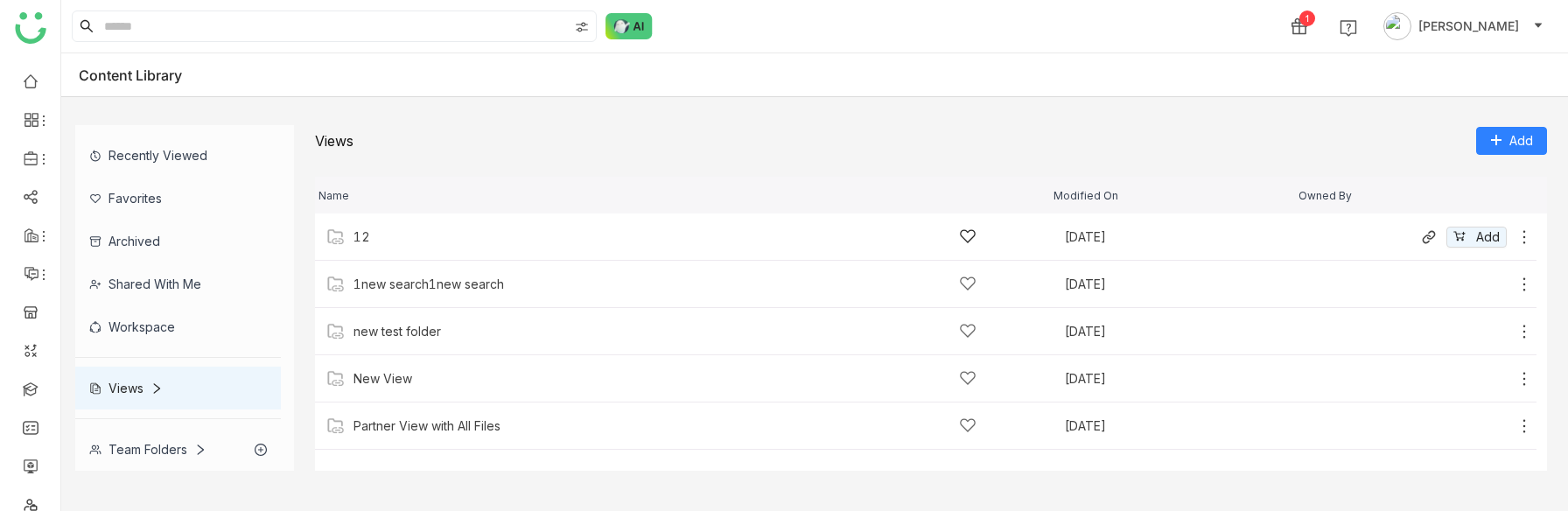
click at [378, 236] on div "12" at bounding box center [665, 237] width 623 height 19
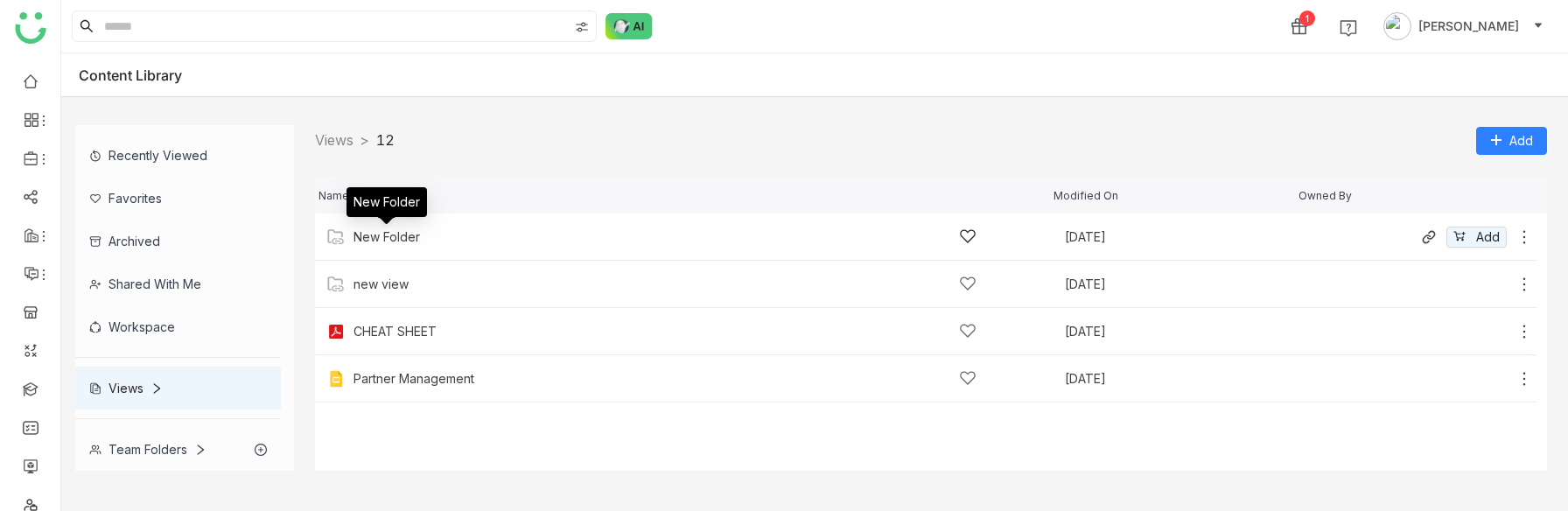
click at [396, 236] on div "New Folder" at bounding box center [387, 238] width 66 height 14
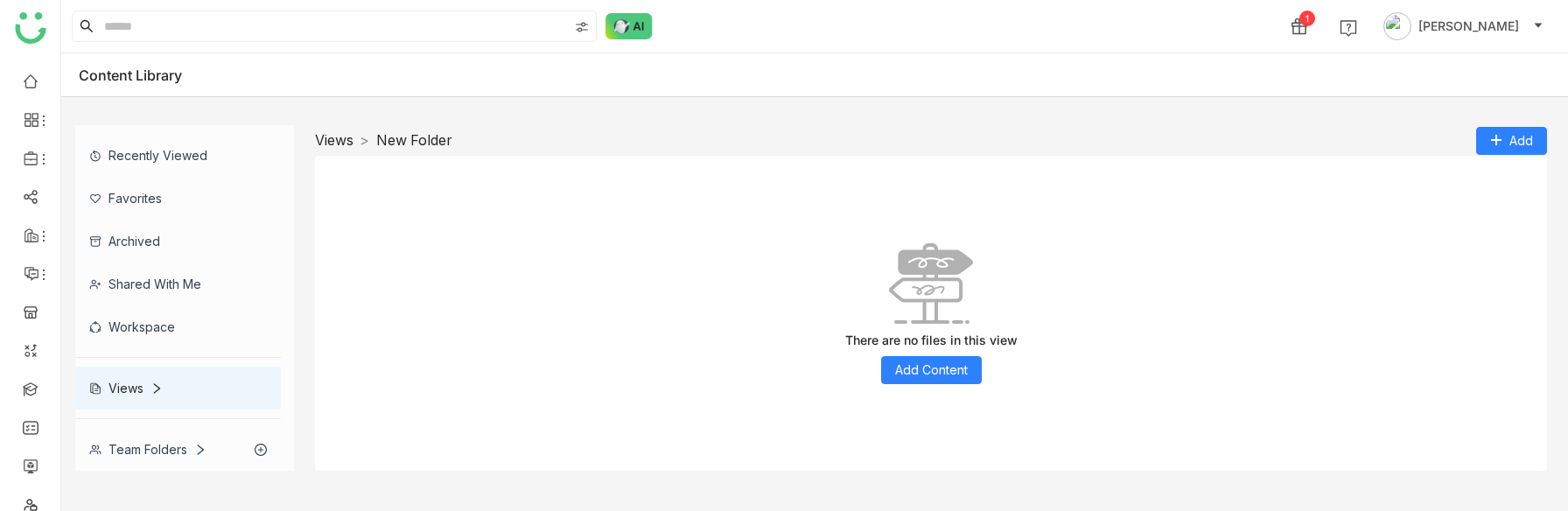
click at [342, 135] on link "Views" at bounding box center [334, 140] width 38 height 18
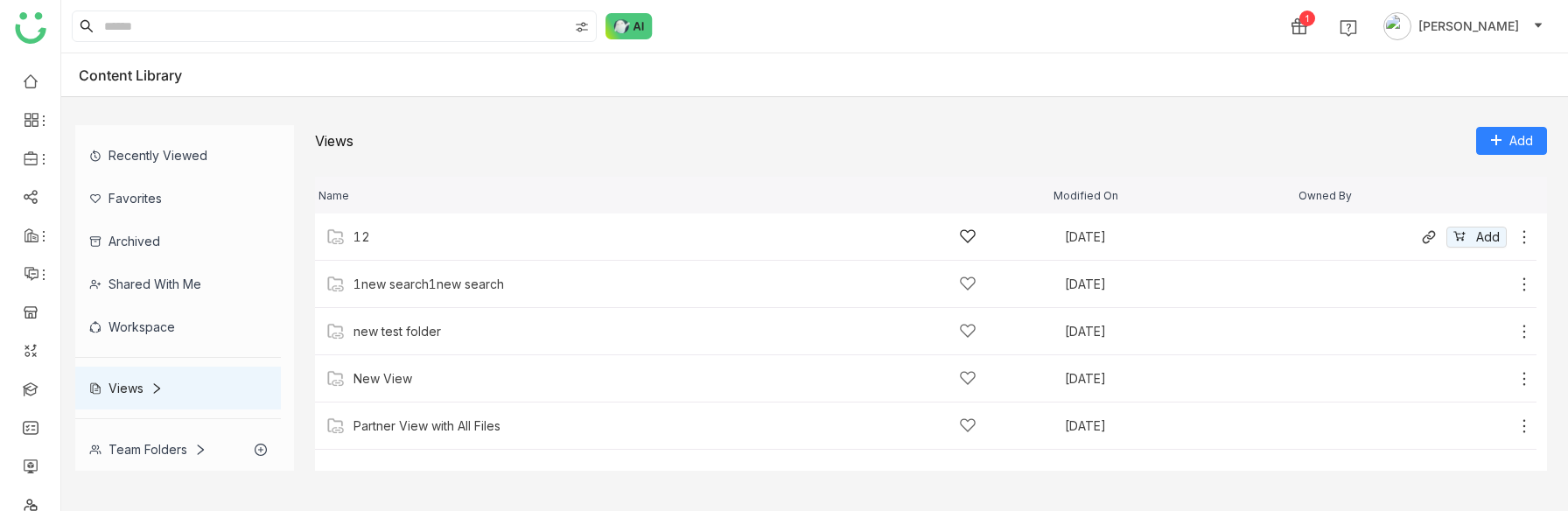
click at [373, 237] on div "12" at bounding box center [665, 237] width 623 height 19
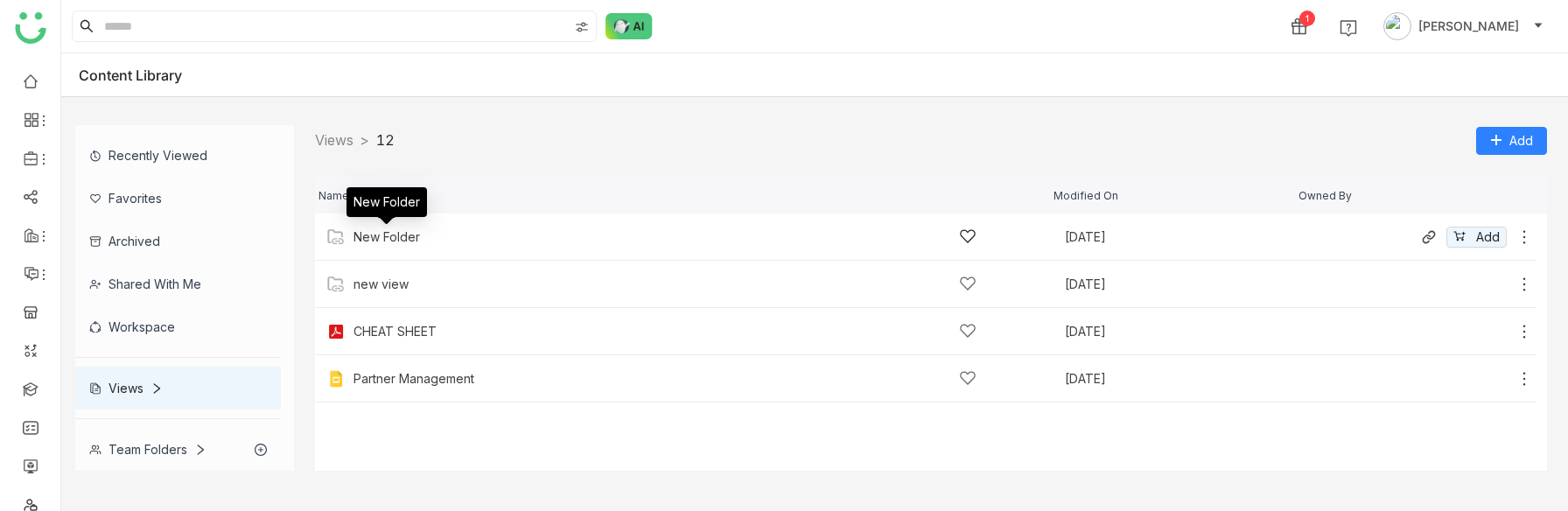
click at [365, 232] on div "New Folder" at bounding box center [387, 238] width 66 height 14
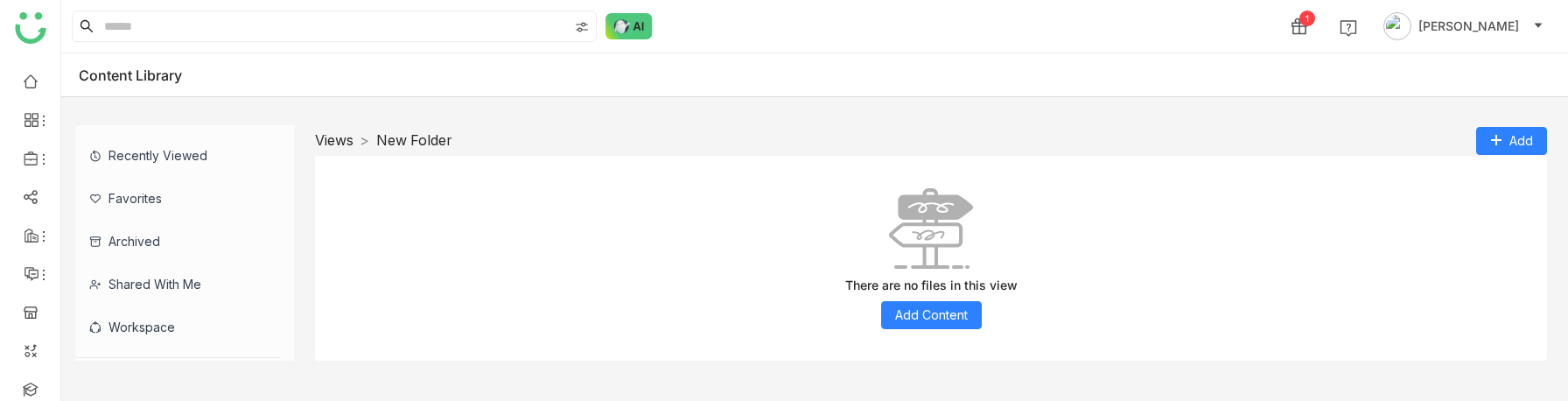
click at [335, 138] on link "Views" at bounding box center [334, 140] width 38 height 18
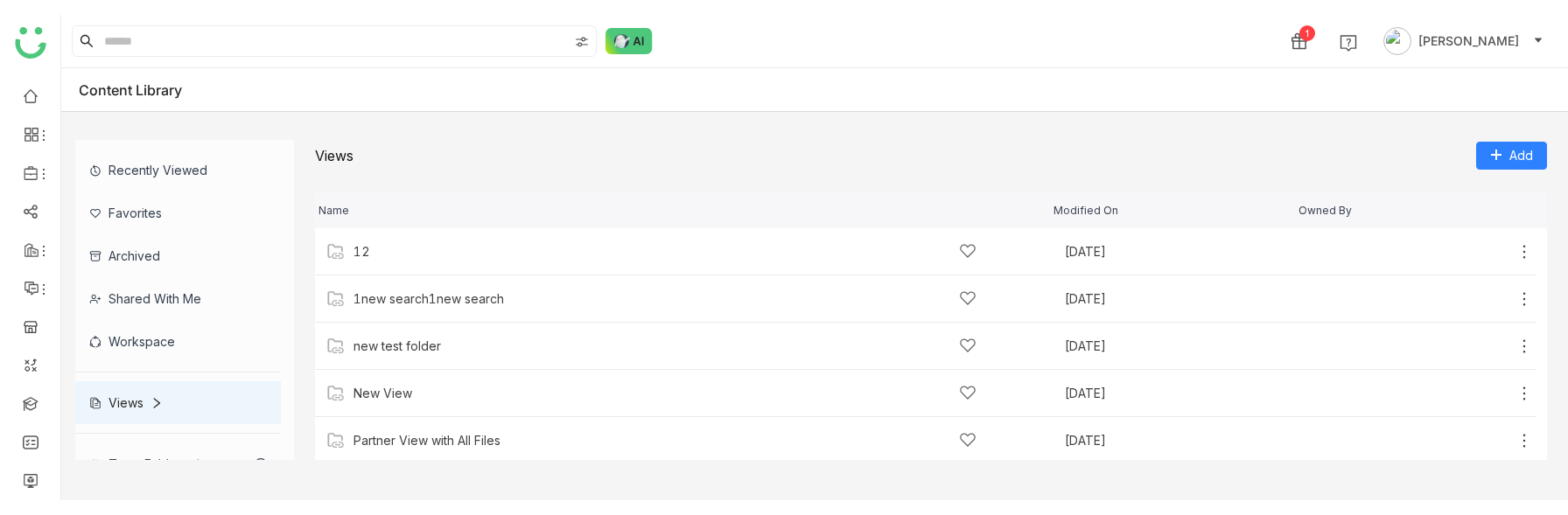
scroll to position [38, 0]
